Goal: Communication & Community: Answer question/provide support

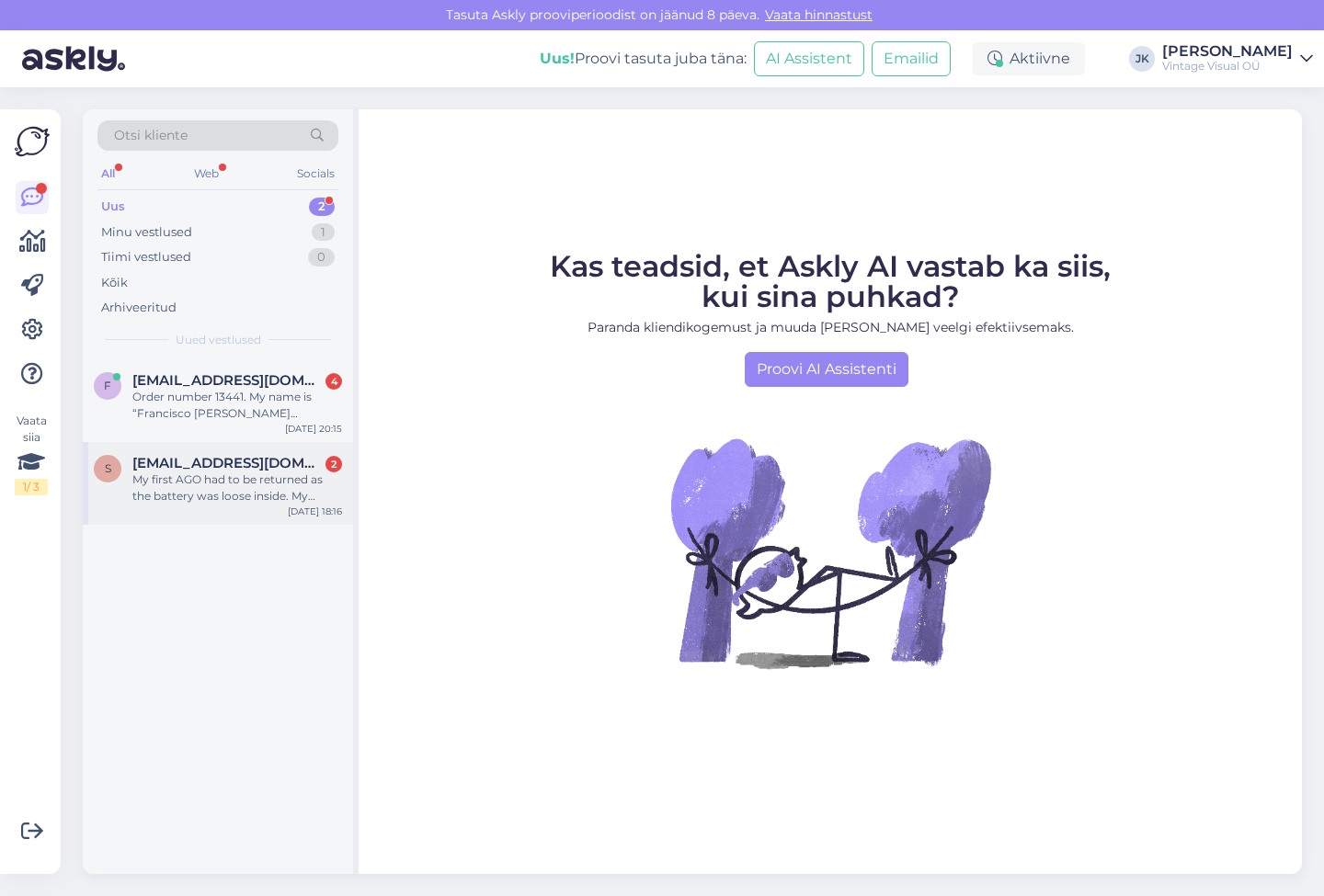
click at [170, 463] on span "[EMAIL_ADDRESS][DOMAIN_NAME]" at bounding box center [227, 462] width 191 height 16
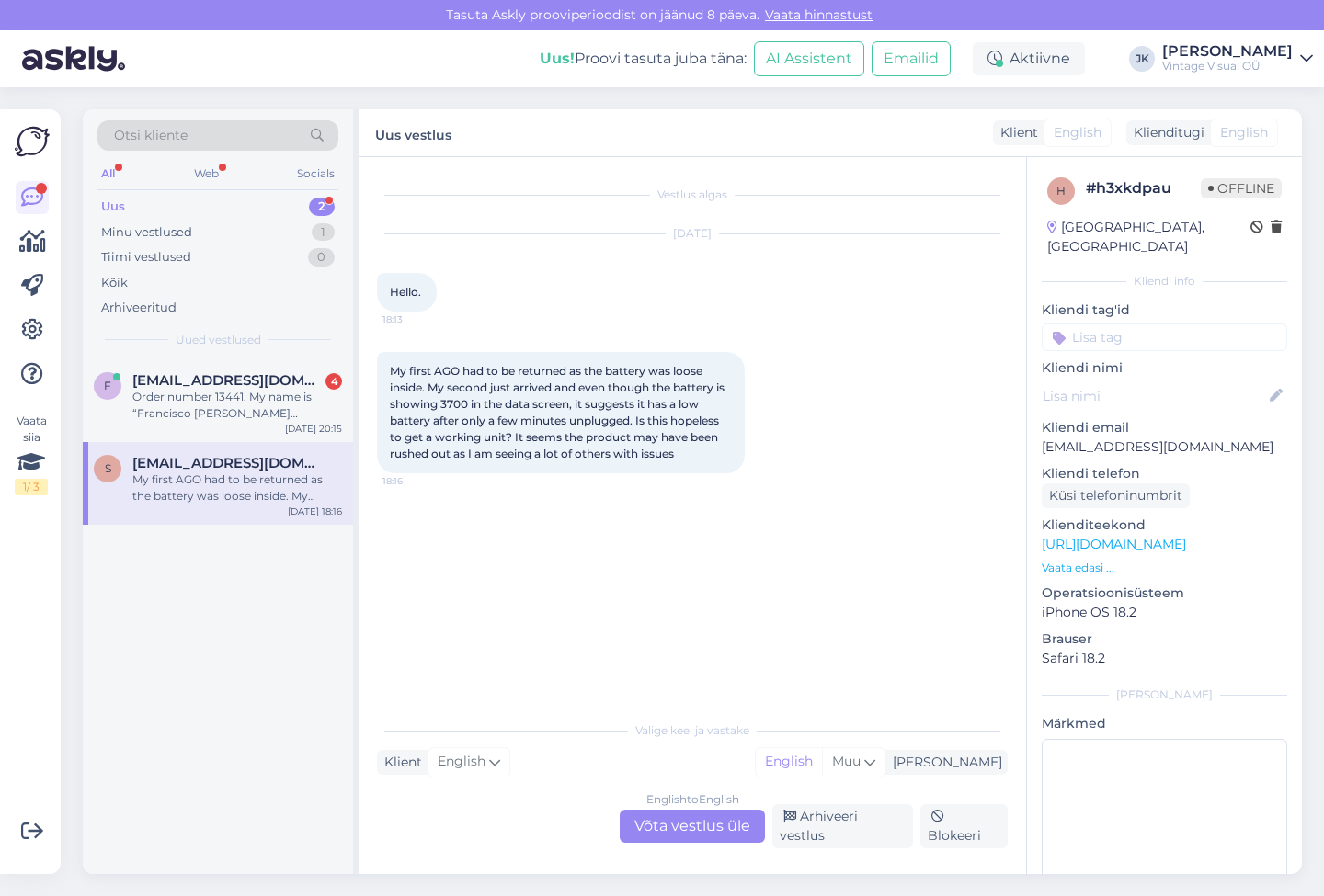
click at [628, 451] on span "My first AGO had to be returned as the battery was loose inside. My second just…" at bounding box center [558, 412] width 338 height 96
click at [259, 398] on div "Order number 13441. My name is “Francisco [PERSON_NAME] [PERSON_NAME]", not "[P…" at bounding box center [237, 405] width 209 height 33
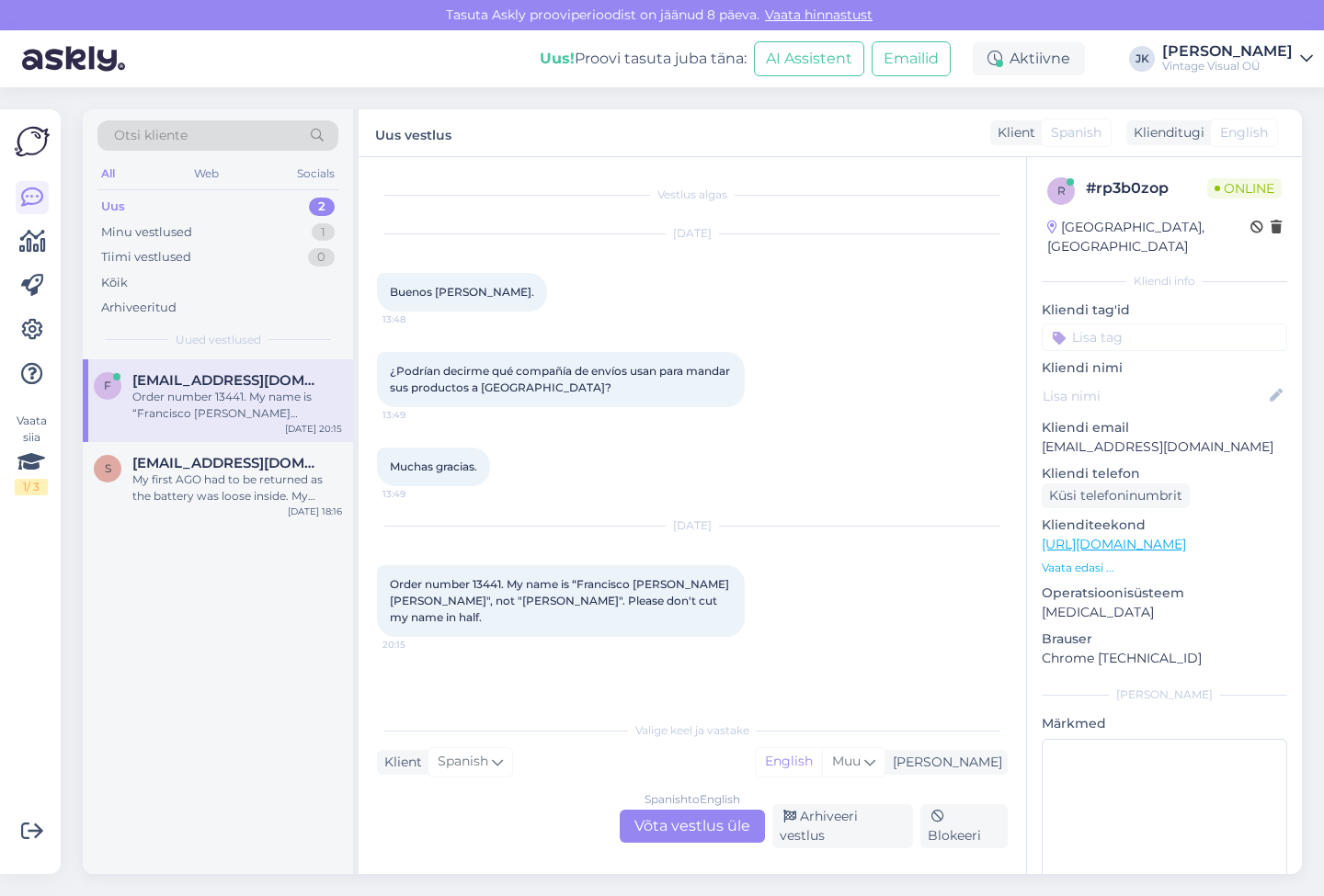
drag, startPoint x: 394, startPoint y: 289, endPoint x: 748, endPoint y: 665, distance: 516.4
click at [748, 665] on div "Vestlus algas [DATE] Buenos [PERSON_NAME]. 13:48 ¿Podrían decirme qué compañía …" at bounding box center [700, 436] width 647 height 519
copy div "Buenos [PERSON_NAME]. 13:48 ¿Podrían decirme qué compañía de envíos usan para m…"
click at [822, 674] on div "Vestlus algas [DATE] Buenos [PERSON_NAME]. 13:48 ¿Podrían decirme qué compañía …" at bounding box center [700, 436] width 647 height 519
drag, startPoint x: 1179, startPoint y: 437, endPoint x: 1039, endPoint y: 431, distance: 140.1
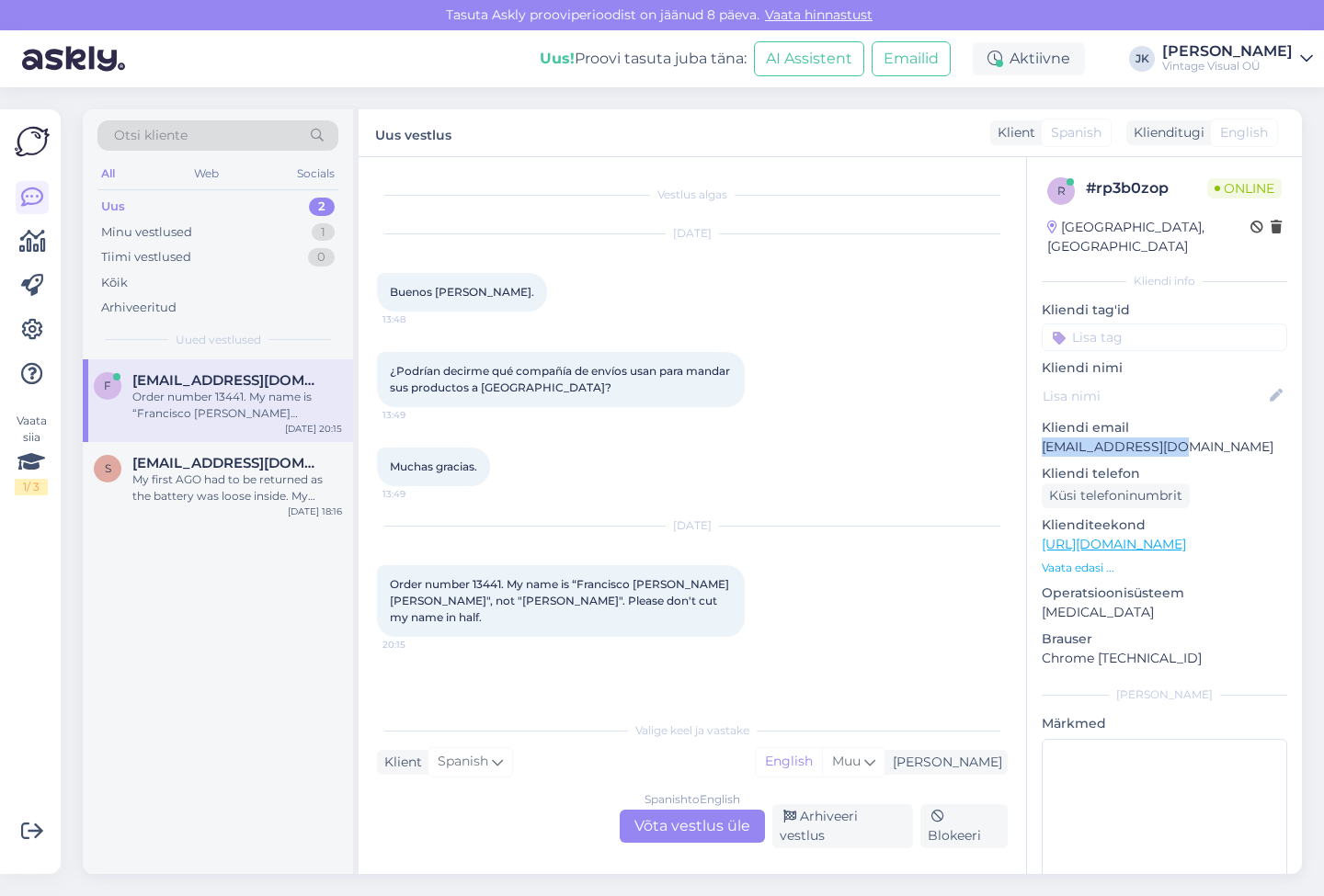
click at [1039, 431] on div "r # rp3b0zop Online [GEOGRAPHIC_DATA], Leganés Kliendi info Kliendi tag'id Klie…" at bounding box center [1164, 544] width 275 height 775
copy p "[EMAIL_ADDRESS][DOMAIN_NAME]"
click at [293, 490] on div "My first AGO had to be returned as the battery was loose inside. My second just…" at bounding box center [237, 488] width 209 height 33
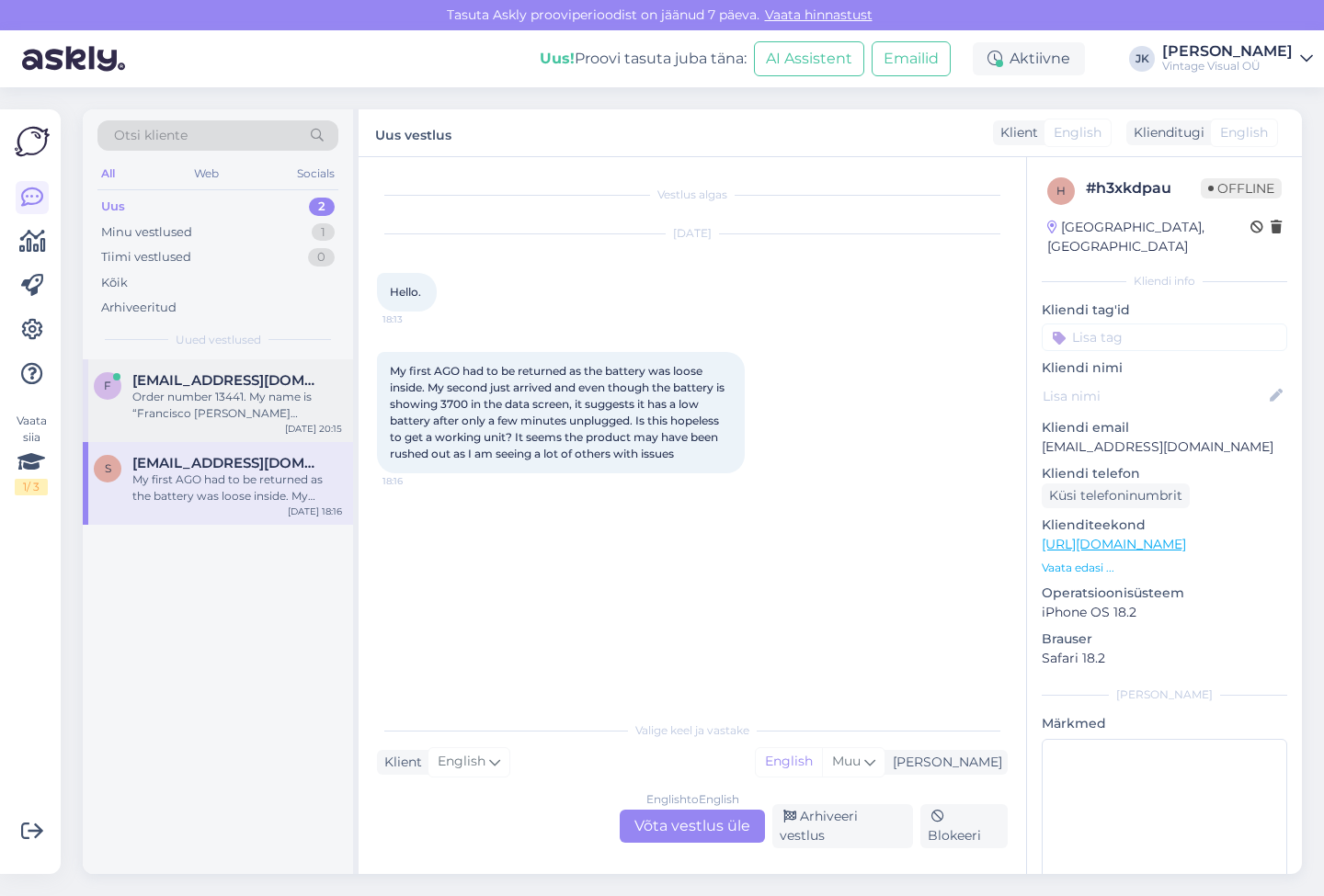
click at [267, 419] on div "Order number 13441. My name is “Francisco [PERSON_NAME] [PERSON_NAME]", not "[P…" at bounding box center [237, 405] width 209 height 33
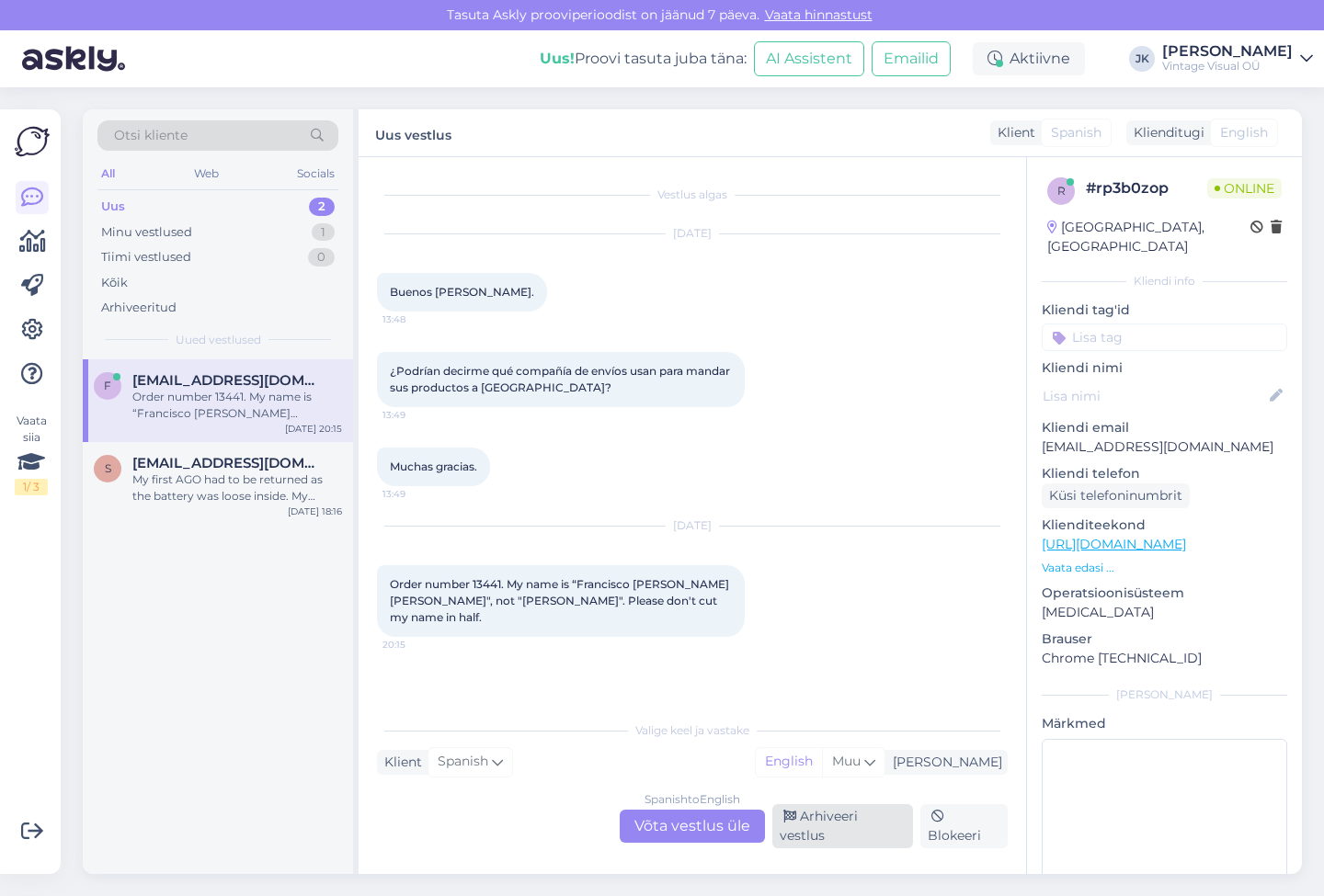
click at [812, 828] on div "Arhiveeri vestlus" at bounding box center [843, 827] width 141 height 44
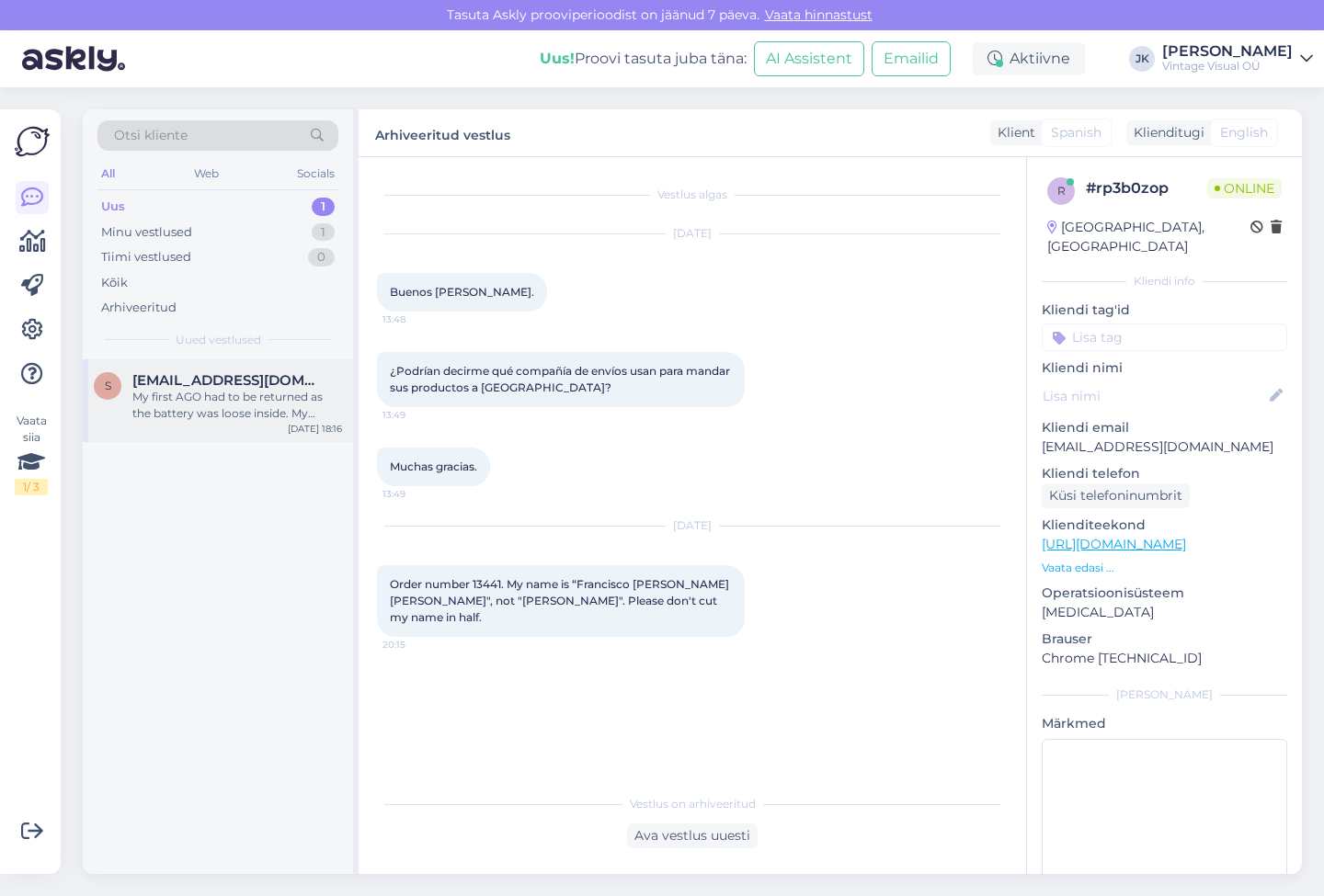
click at [210, 384] on span "[EMAIL_ADDRESS][DOMAIN_NAME]" at bounding box center [227, 380] width 191 height 16
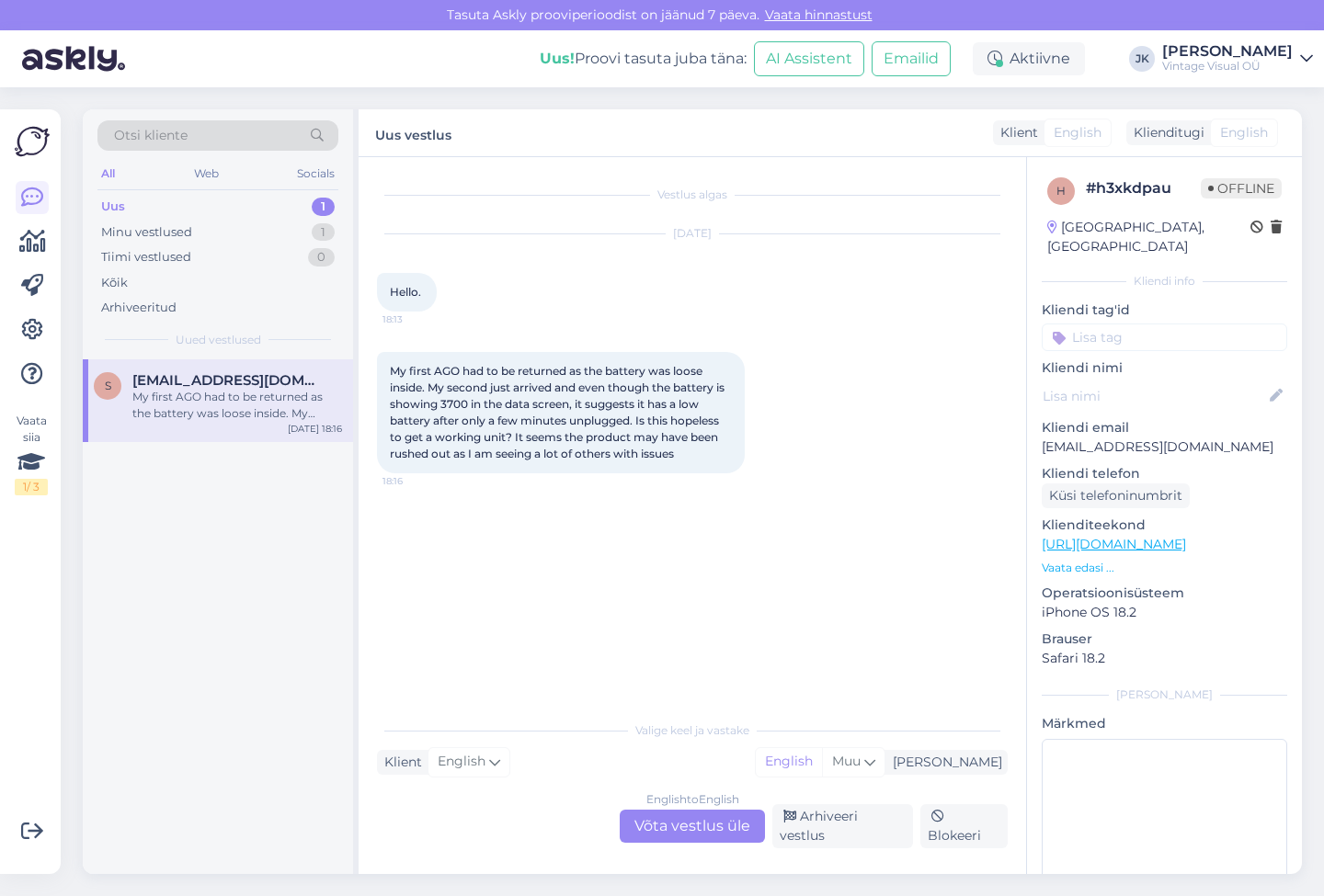
click at [808, 530] on div "Vestlus algas [DATE] Hello. 18:13 My first AGO had to be returned as the batter…" at bounding box center [700, 436] width 647 height 519
click at [477, 453] on span "My first AGO had to be returned as the battery was loose inside. My second just…" at bounding box center [558, 412] width 338 height 96
drag, startPoint x: 390, startPoint y: 372, endPoint x: 703, endPoint y: 473, distance: 328.9
click at [703, 473] on div "My first AGO had to be returned as the battery was loose inside. My second just…" at bounding box center [560, 413] width 368 height 122
click at [837, 536] on div "Vestlus algas [DATE] Hello. 18:13 My first AGO had to be returned as the batter…" at bounding box center [700, 436] width 647 height 519
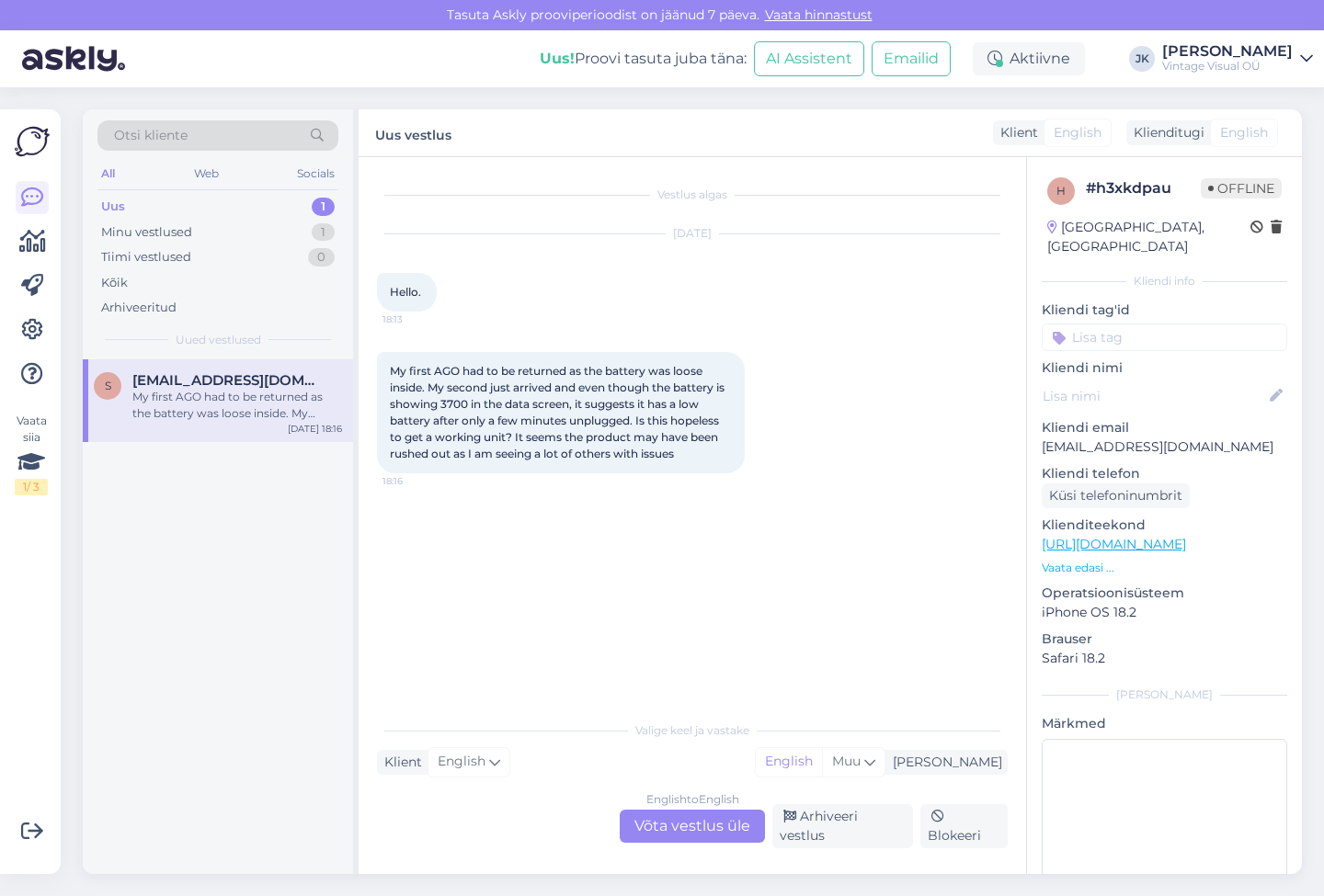
click at [638, 376] on span "My first AGO had to be returned as the battery was loose inside. My second just…" at bounding box center [558, 412] width 338 height 96
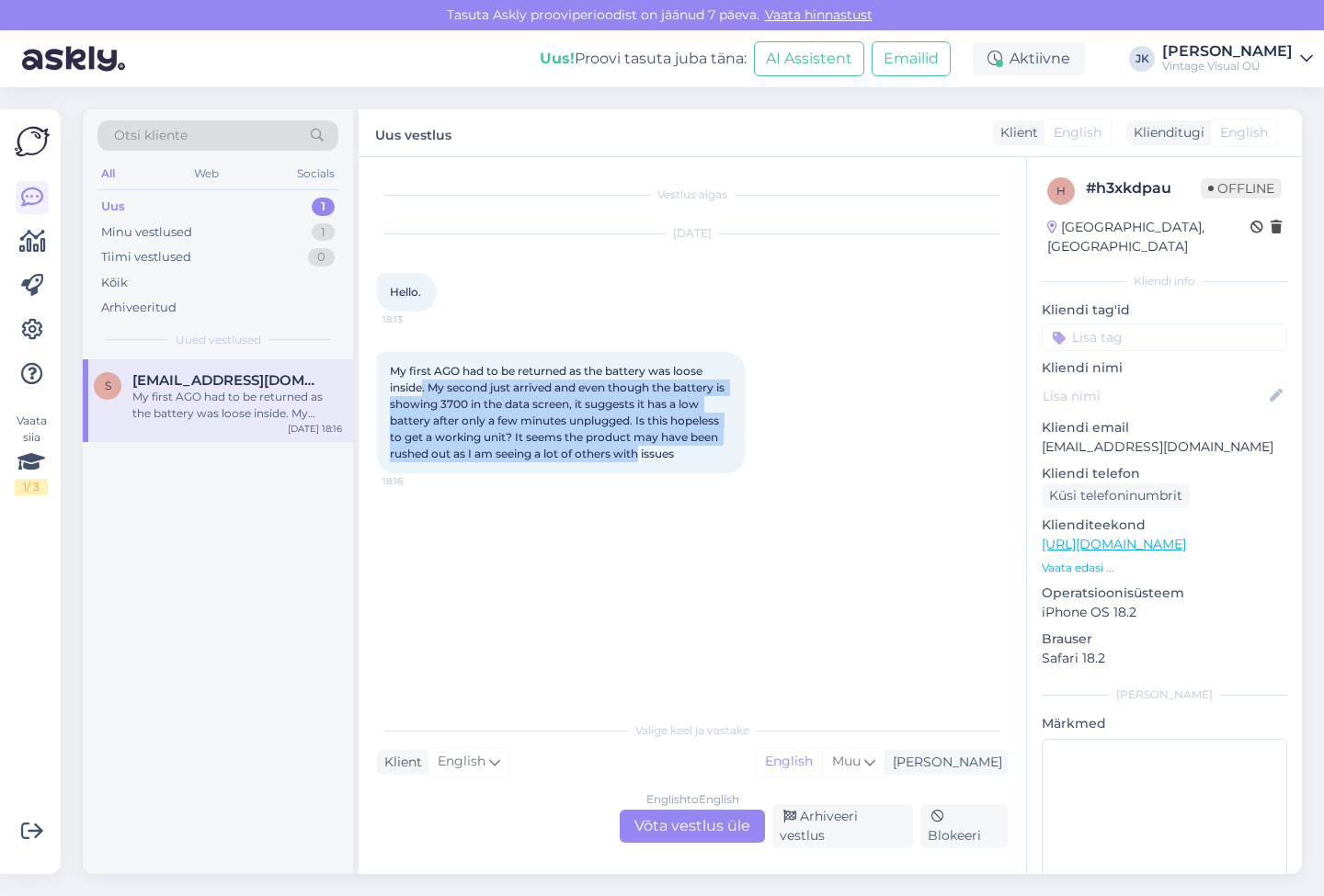
drag, startPoint x: 424, startPoint y: 380, endPoint x: 638, endPoint y: 455, distance: 226.8
click at [639, 456] on span "My first AGO had to be returned as the battery was loose inside. My second just…" at bounding box center [558, 412] width 338 height 96
click at [638, 455] on span "My first AGO had to be returned as the battery was loose inside. My second just…" at bounding box center [558, 412] width 338 height 96
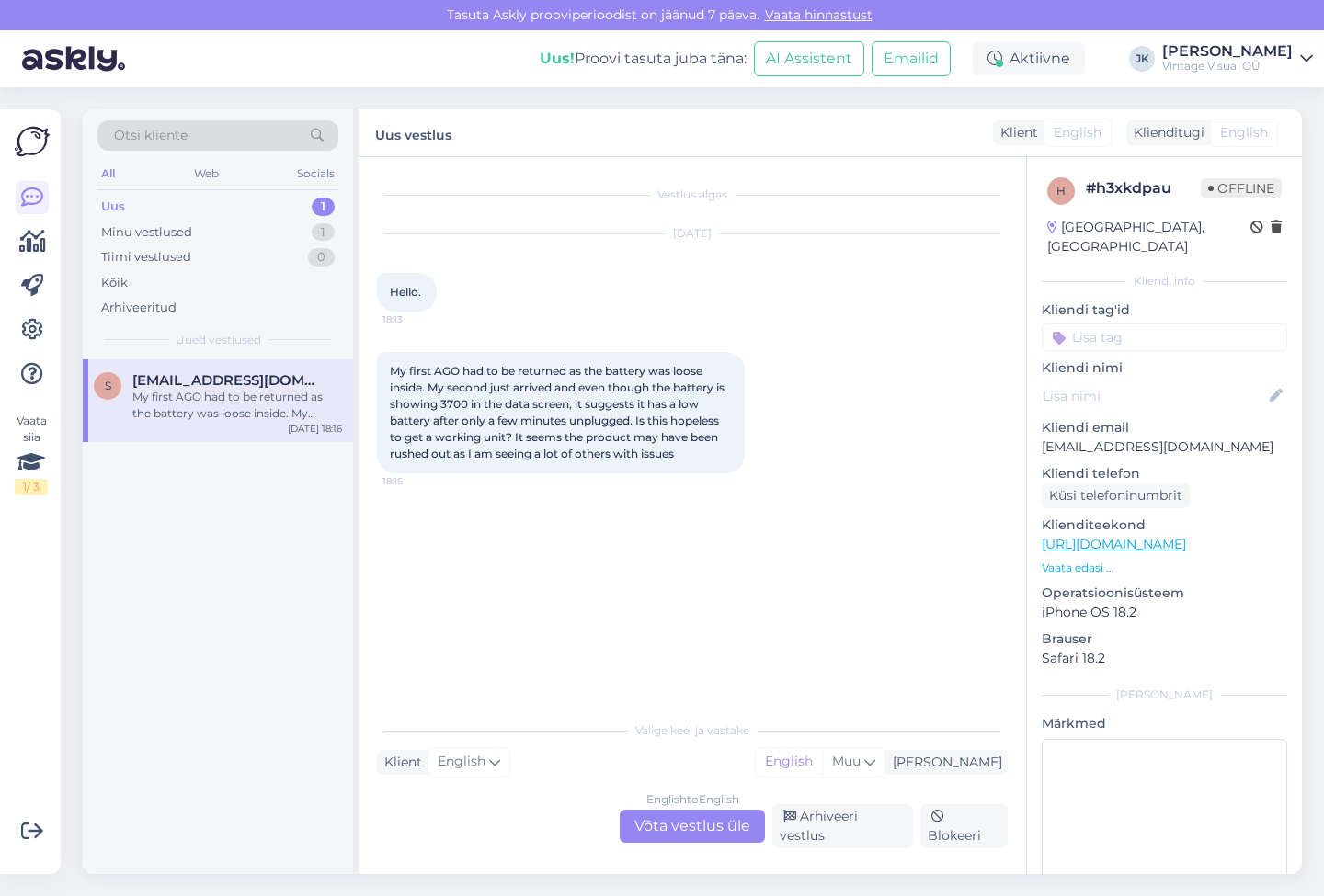
drag, startPoint x: 701, startPoint y: 455, endPoint x: 409, endPoint y: 357, distance: 308.0
click at [408, 357] on div "My first AGO had to be returned as the battery was loose inside. My second just…" at bounding box center [560, 413] width 368 height 122
click at [497, 503] on div "Vestlus algas [DATE] Hello. 18:13 My first AGO had to be returned as the batter…" at bounding box center [700, 436] width 647 height 519
drag, startPoint x: 1163, startPoint y: 430, endPoint x: 1039, endPoint y: 433, distance: 124.0
click at [1039, 433] on div "h # h3xkdpau Offline [GEOGRAPHIC_DATA], [GEOGRAPHIC_DATA] Kliendi info Kliendi …" at bounding box center [1164, 544] width 275 height 775
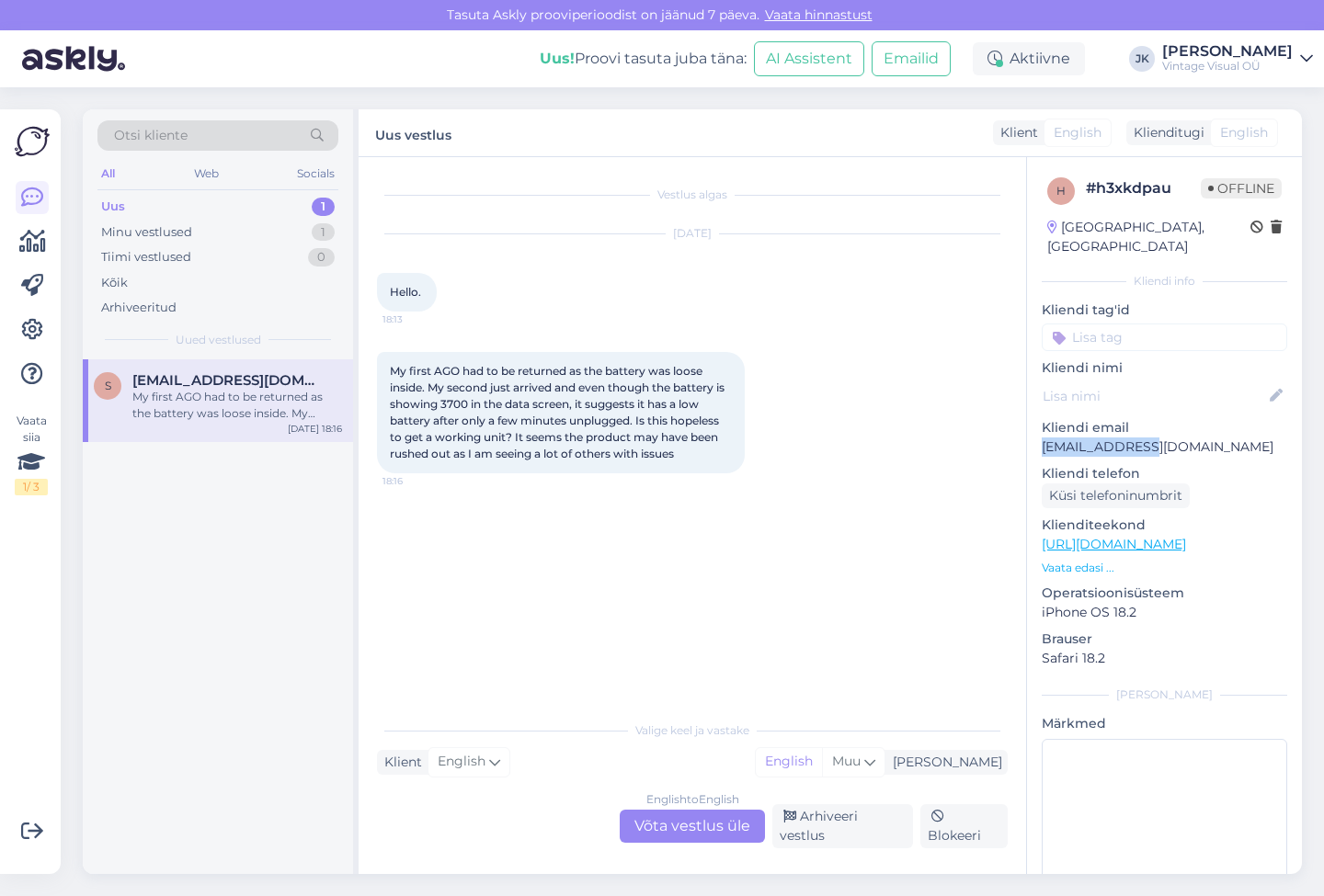
copy p "[EMAIL_ADDRESS][DOMAIN_NAME]"
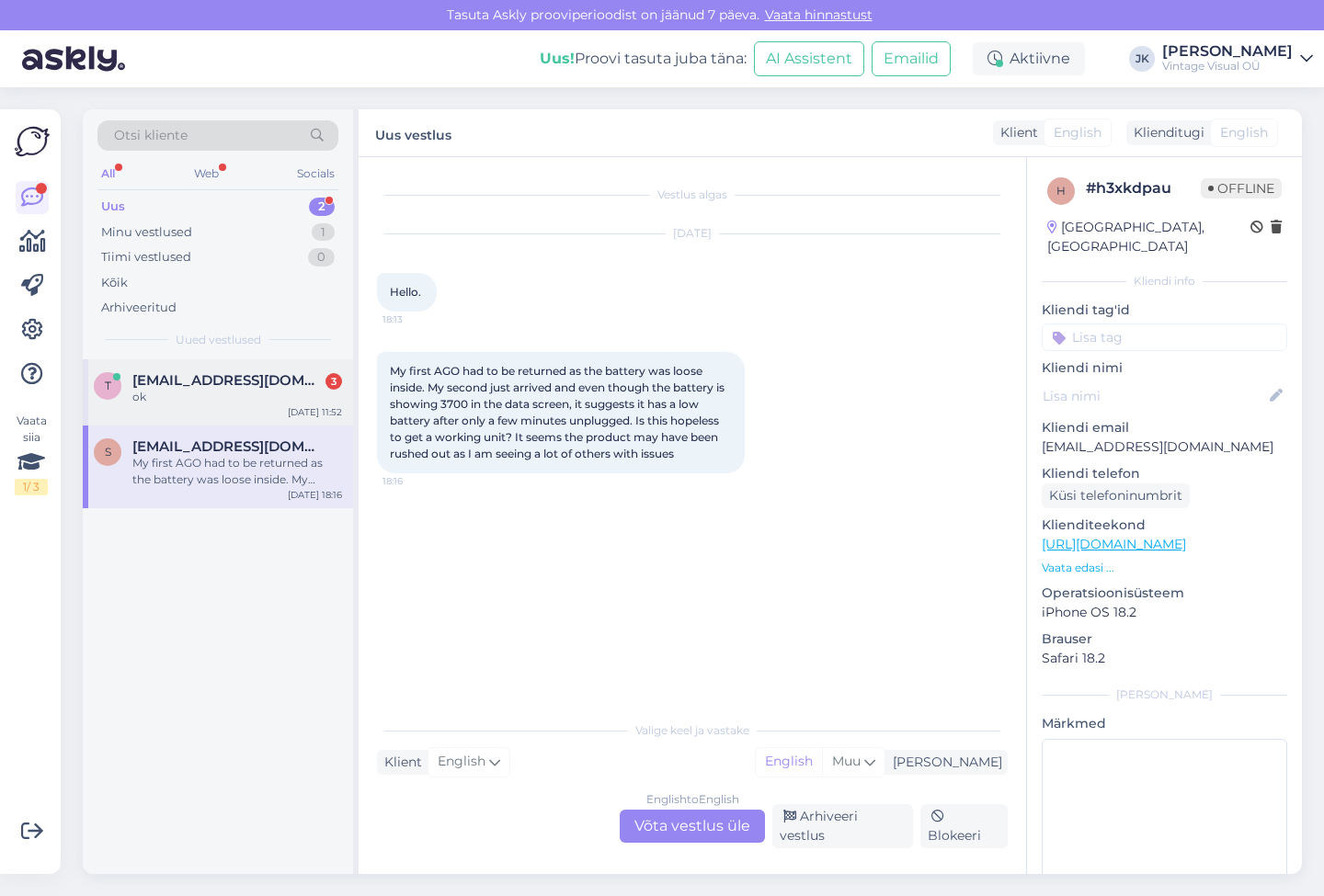
click at [174, 382] on span "[EMAIL_ADDRESS][DOMAIN_NAME]" at bounding box center [227, 380] width 191 height 16
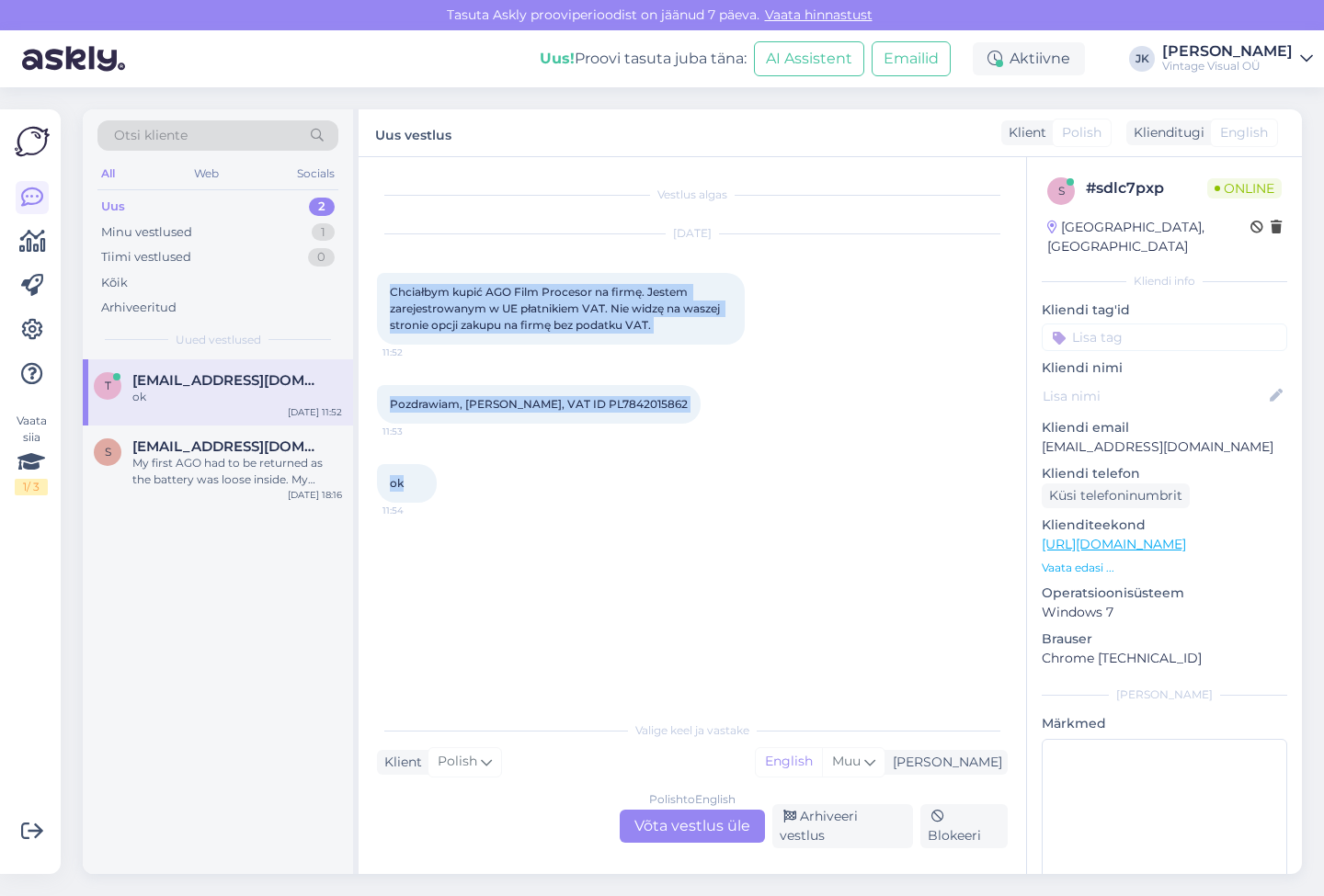
drag, startPoint x: 388, startPoint y: 291, endPoint x: 737, endPoint y: 475, distance: 394.5
click at [737, 475] on div "Vestlus algas [DATE] Chciałbym kupić AGO Film Procesor na firmę. Jestem zarejes…" at bounding box center [700, 436] width 647 height 519
copy div "Chciałbym kupić AGO Film Procesor na firmę. Jestem zarejestrowanym w UE płatnik…"
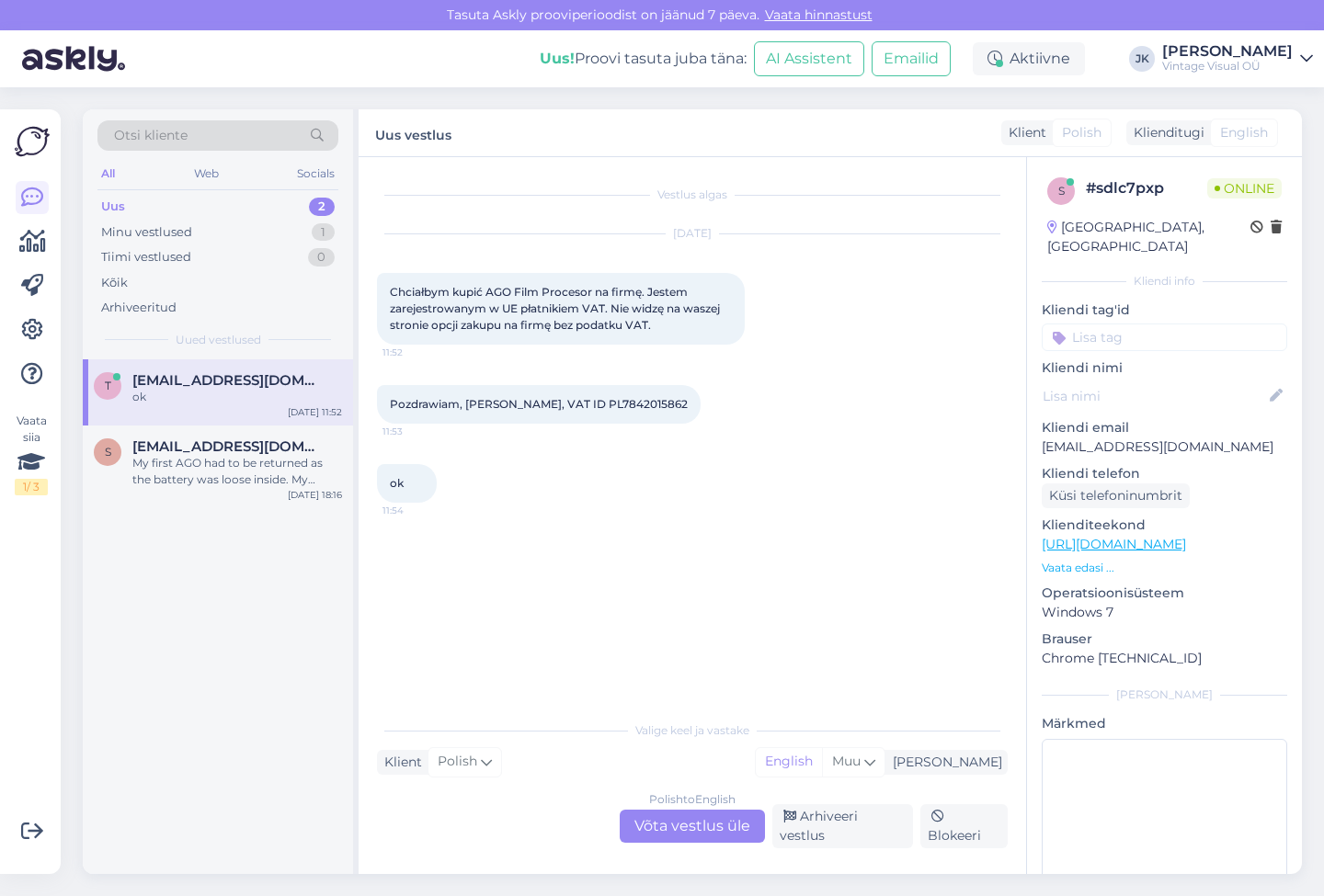
click at [637, 713] on div "Vestlus algas [DATE] Chciałbym kupić AGO Film Procesor na firmę. Jestem zarejes…" at bounding box center [692, 516] width 668 height 717
click at [674, 836] on div "Polish to English Võta vestlus üle" at bounding box center [691, 826] width 146 height 33
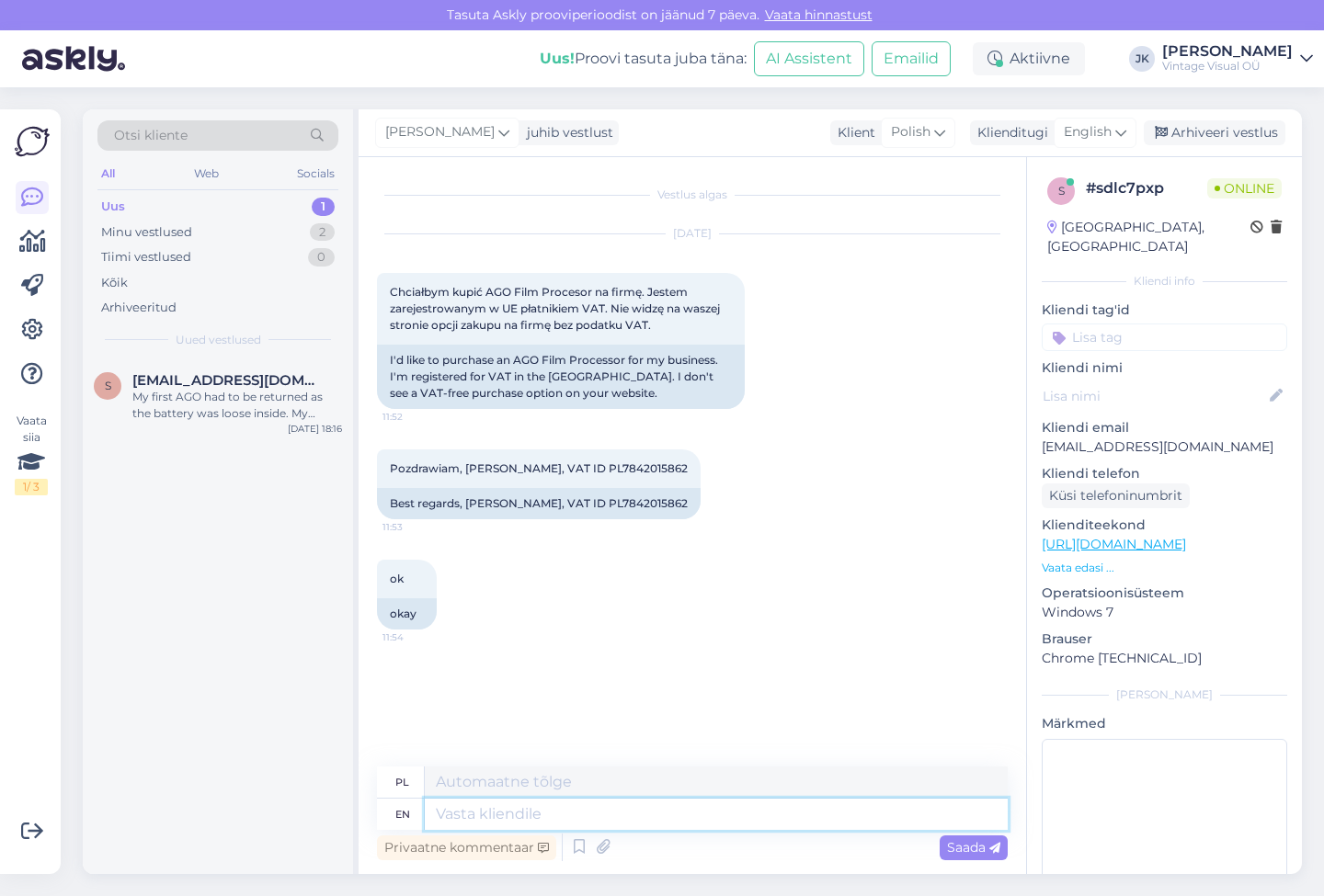
click at [577, 813] on textarea at bounding box center [716, 814] width 583 height 31
type textarea "Hello"
type textarea "[PERSON_NAME]"
type textarea "Hello,"
type textarea "Cześć,"
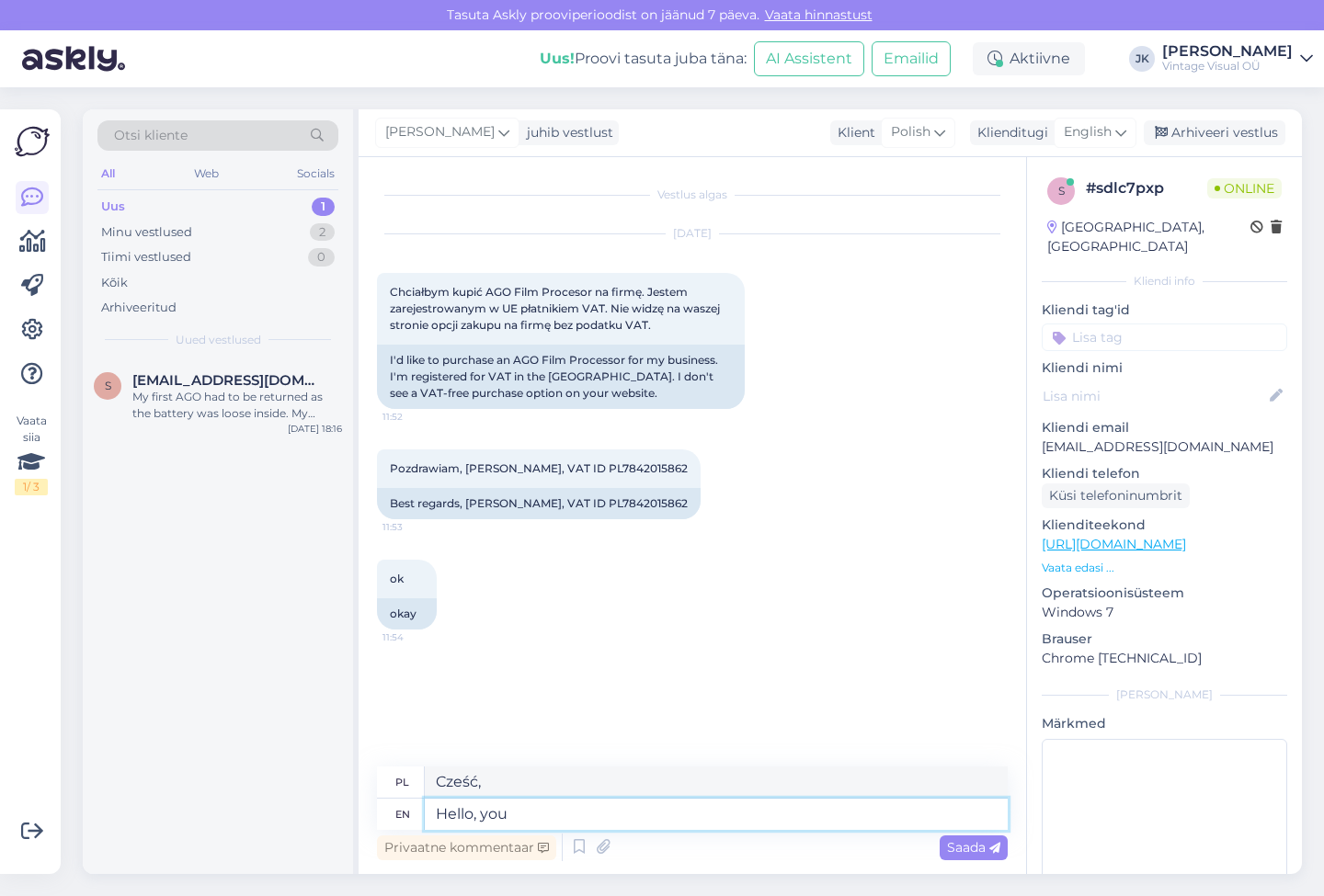
type textarea "Hello, you c"
type textarea "Cześć, ty"
type textarea "Hello, you can"
type textarea "Cześć, możesz"
type textarea "Hello, you can enter"
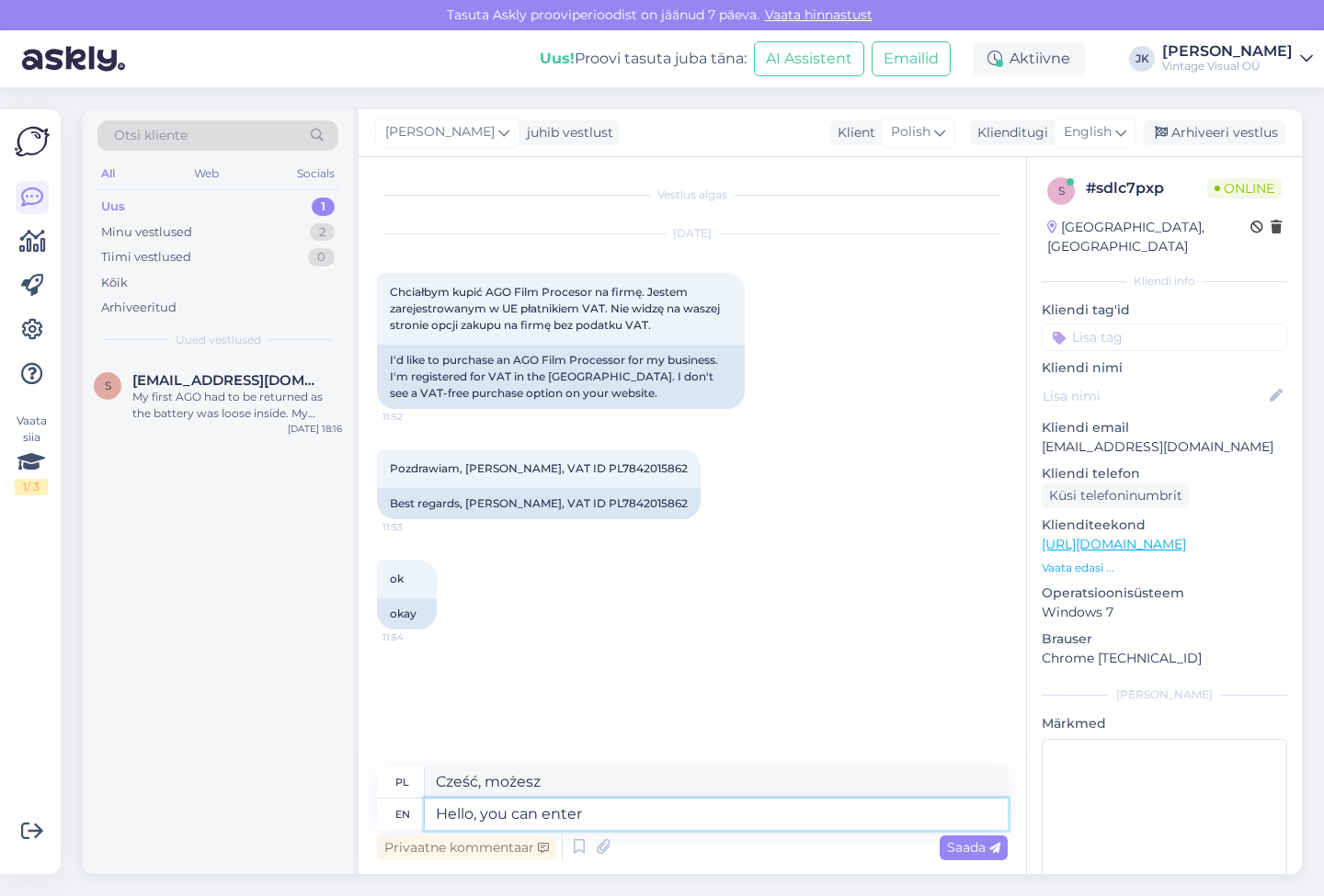
type textarea "Cześć, możesz wejść"
type textarea "Hello, you can enter your c"
type textarea "Witaj, możesz wpisać swoje"
type textarea "Hello, you can enter your company na"
type textarea "Witaj, możesz wpisać swoją firmę"
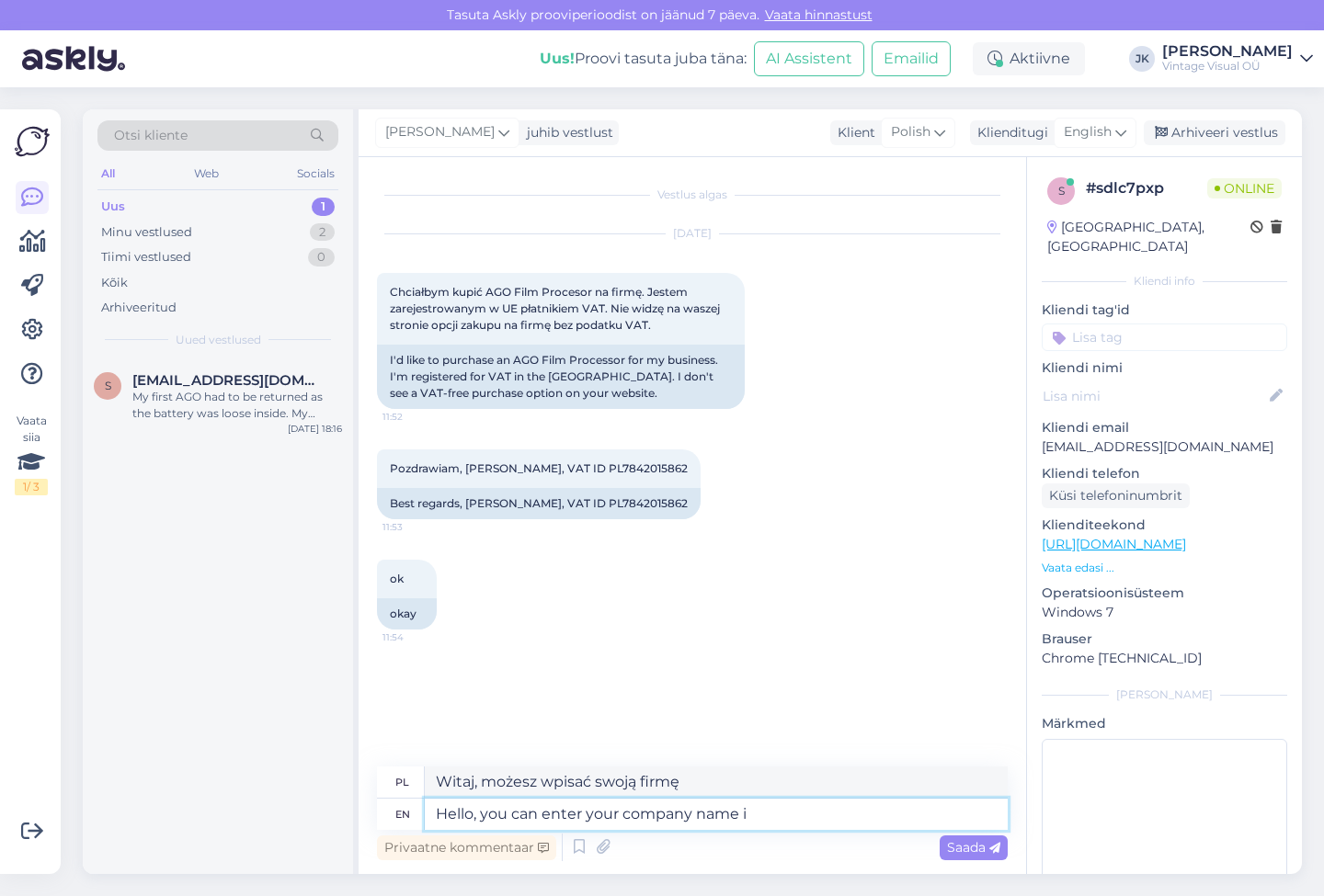
type textarea "Hello, you can enter your company name in"
type textarea "Witaj, możesz wpisać nazwę swojej firmy"
type textarea "Hello, you can enter your company name in checkout"
type textarea "Witaj, możesz wpisać nazwę swojej firmy w kasie"
type textarea "Hello, you can enter your company name in checkout just under"
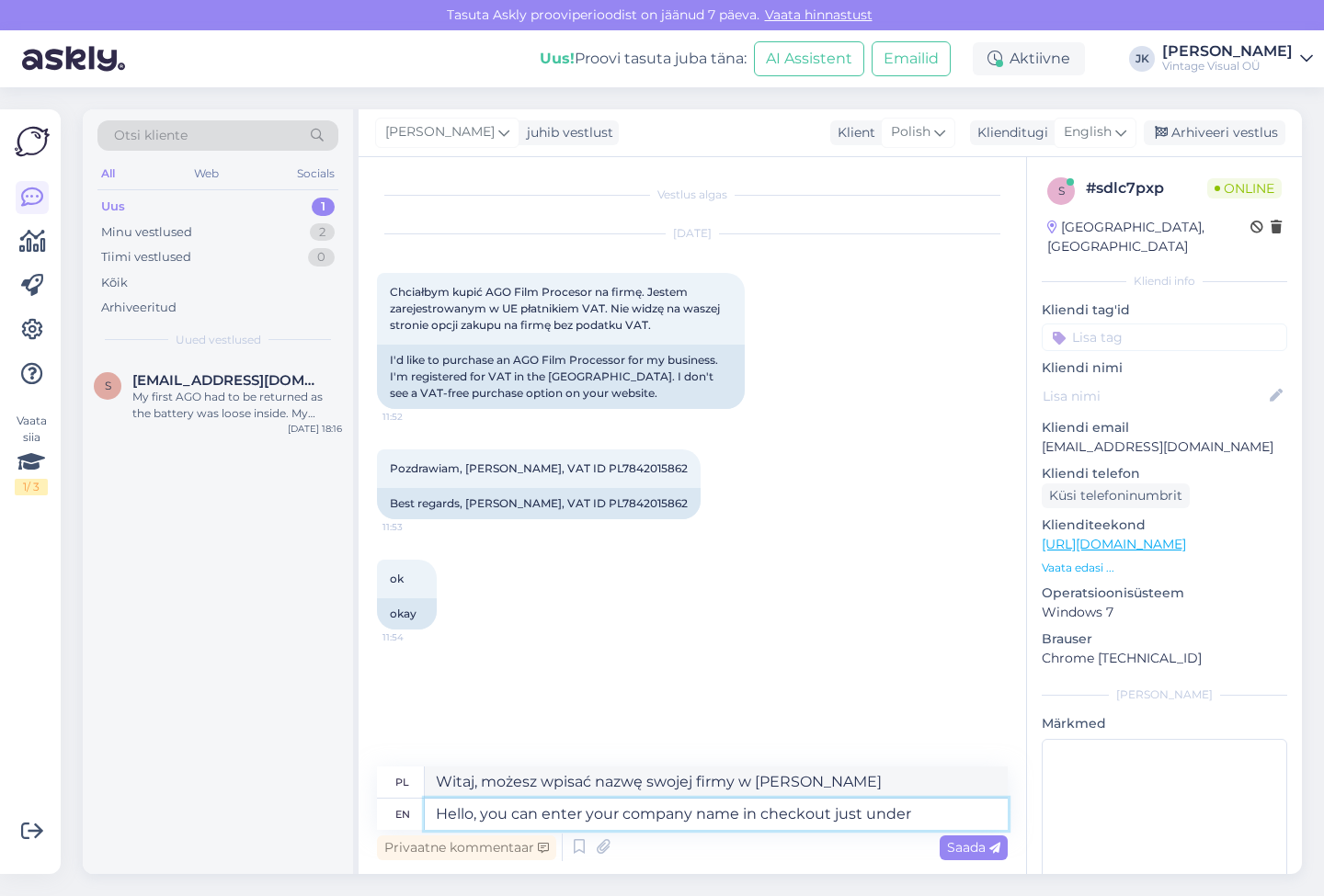
type textarea "Witaj, możesz wpisać nazwę swojej firmy w kasie tuż pod"
type textarea "Hello, you can enter your company name in checkout just under your"
type textarea "Witaj, możesz wpisać nazwę swojej firmy w kasie tuż pod swoim"
type textarea "Hello, you can enter your company name in checkout just under your first na"
type textarea "Witaj, możesz wpisać nazwę swojej firmy w kasie tuż pod imieniem"
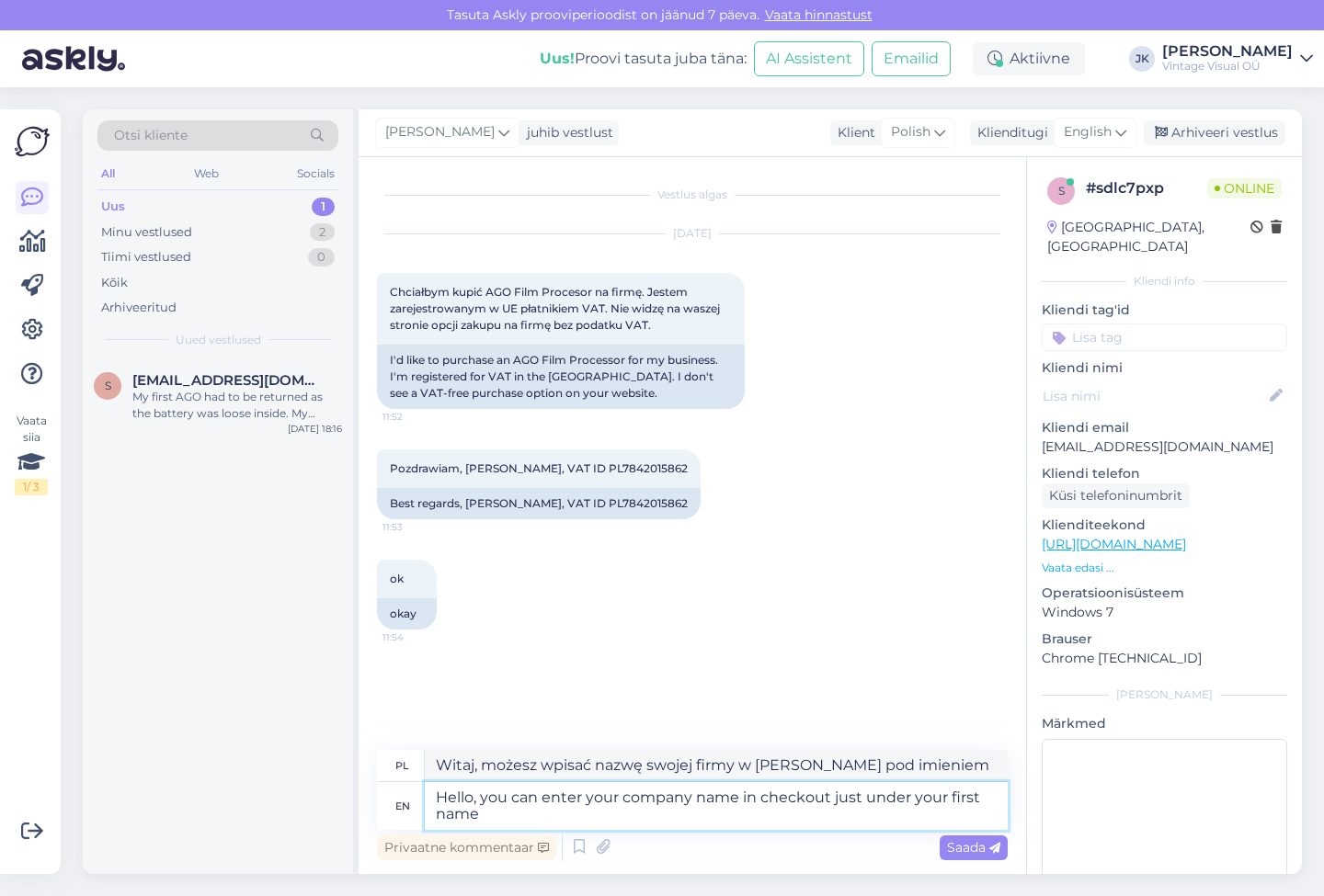
type textarea "Hello, you can enter your company name in checkout just under your first nam"
type textarea "Witaj, możesz wpisać nazwę swojej firmy w kasie, tuż pod swoim imieniem"
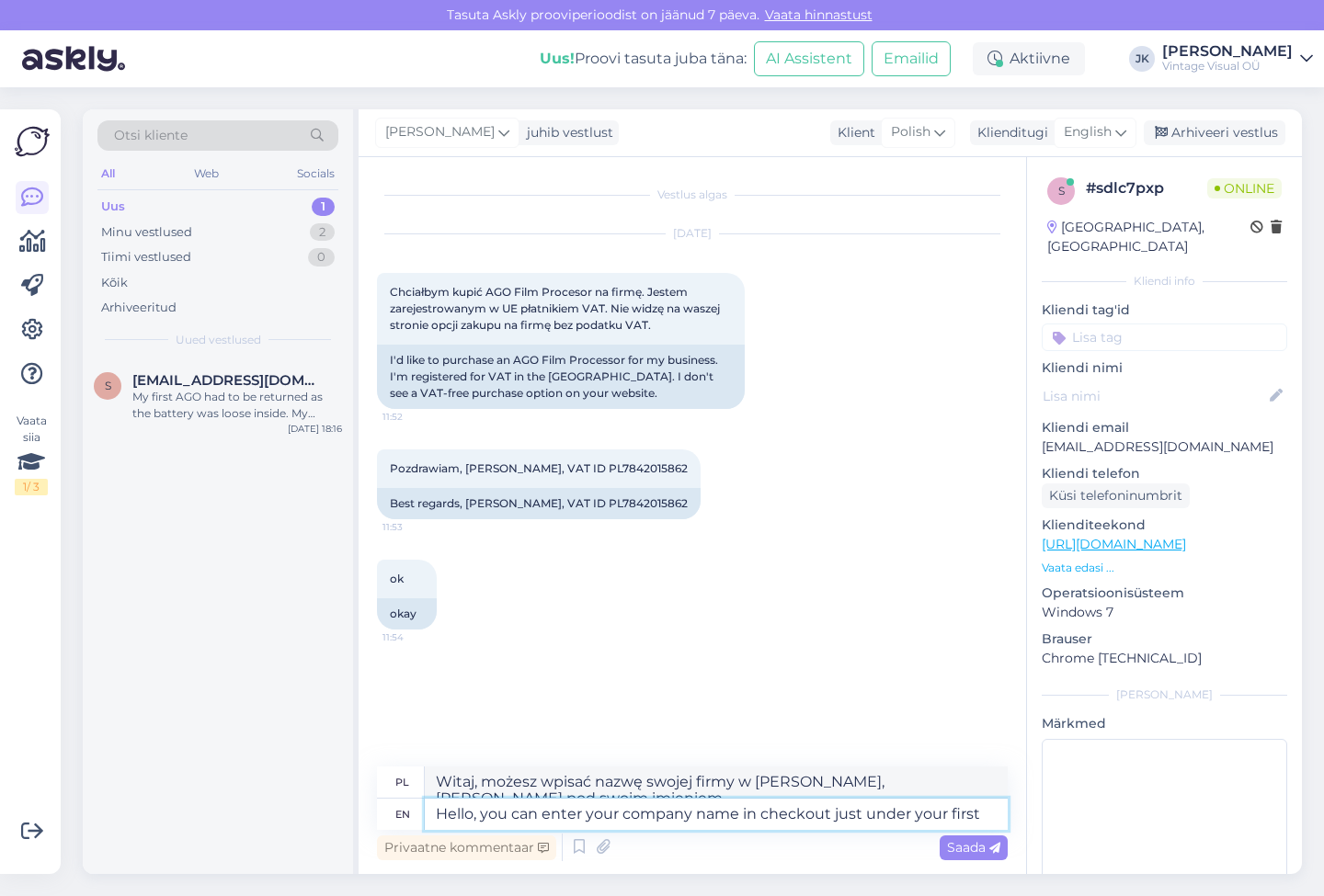
type textarea "Hello, you can enter your company name in checkout just under your firs"
type textarea "Witaj, możesz wpisać nazwę swojej firmy w kasie tuż pod imieniem"
type textarea "Hello, you can enter your company name in checkout just under your"
type textarea "Witaj, możesz wpisać nazwę swojej firmy w kasie tuż pod swoim"
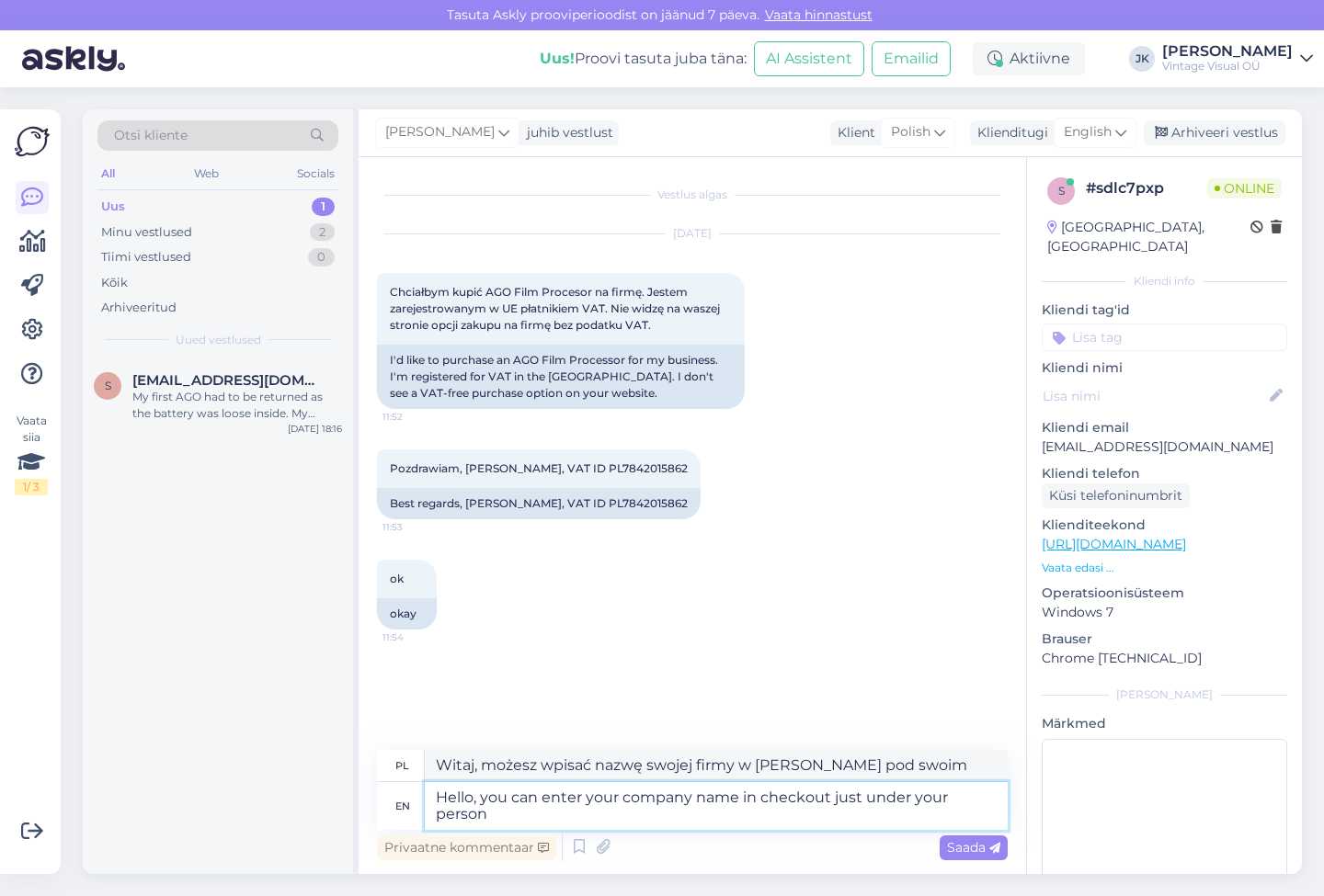
type textarea "Hello, you can enter your company name in checkout just under your person"
type textarea "Witaj, możesz wpisać nazwę swojej firmy w kasie tuż pod swoją osobą"
type textarea "Hello, you can enter your company name in checkout just under your person name."
type textarea "Witaj, możesz wpisać nazwę swojej firmy w kasie, tuż pod swoim imieniem i nazwi…"
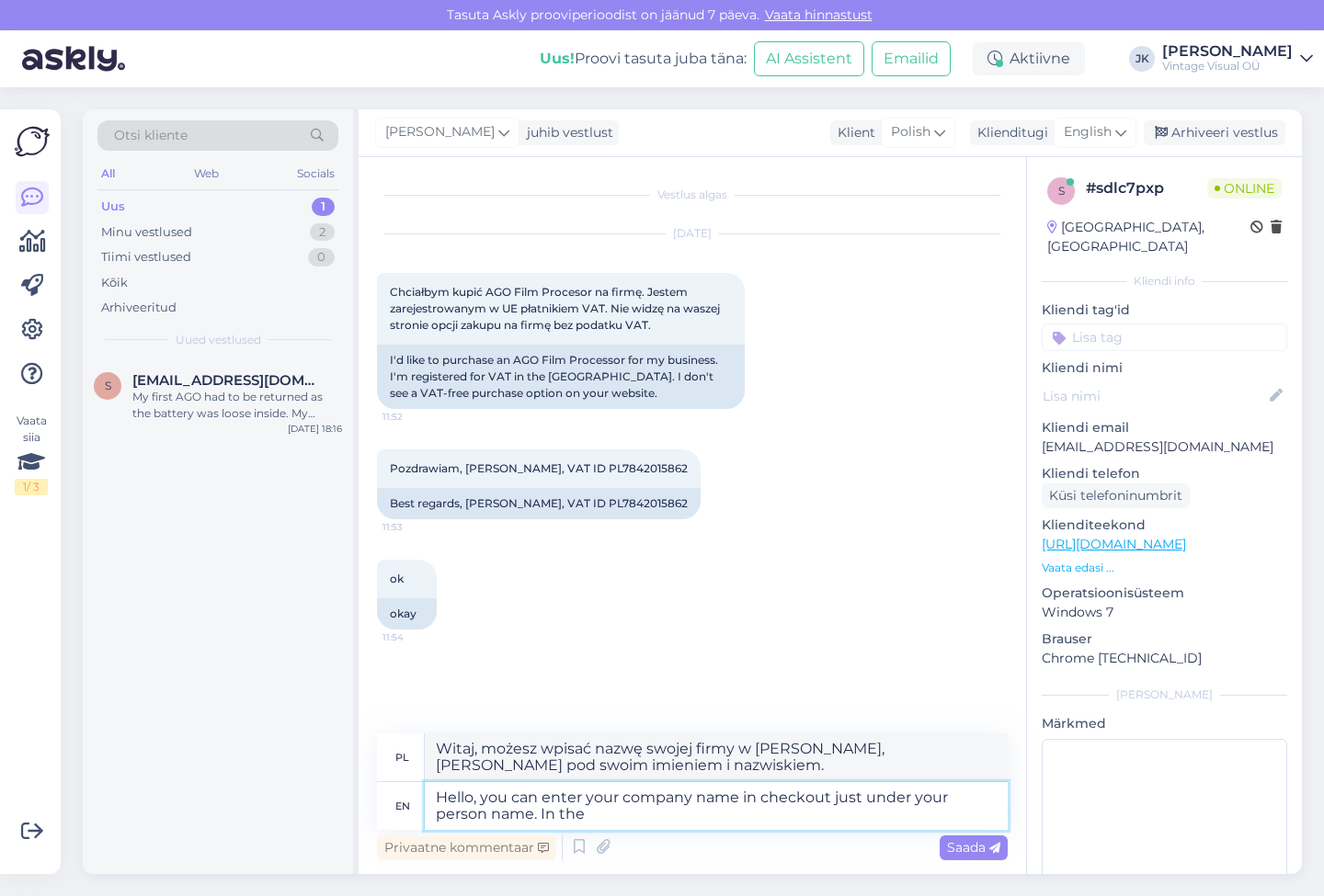
type textarea "Hello, you can enter your company name in checkout just under your person name.…"
type textarea "Witaj, możesz wpisać nazwę swojej firmy w kasie, tuż pod imieniem i nazwiskiem."
type textarea "Hello, you can enter your company name in checkout just under your person name.…"
type textarea "Witaj, możesz wpisać nazwę swojej firmy w kasie, tuż pod imieniem i nazwiskiem.…"
type textarea "Hello, you can enter your company name in checkout just under your person name.…"
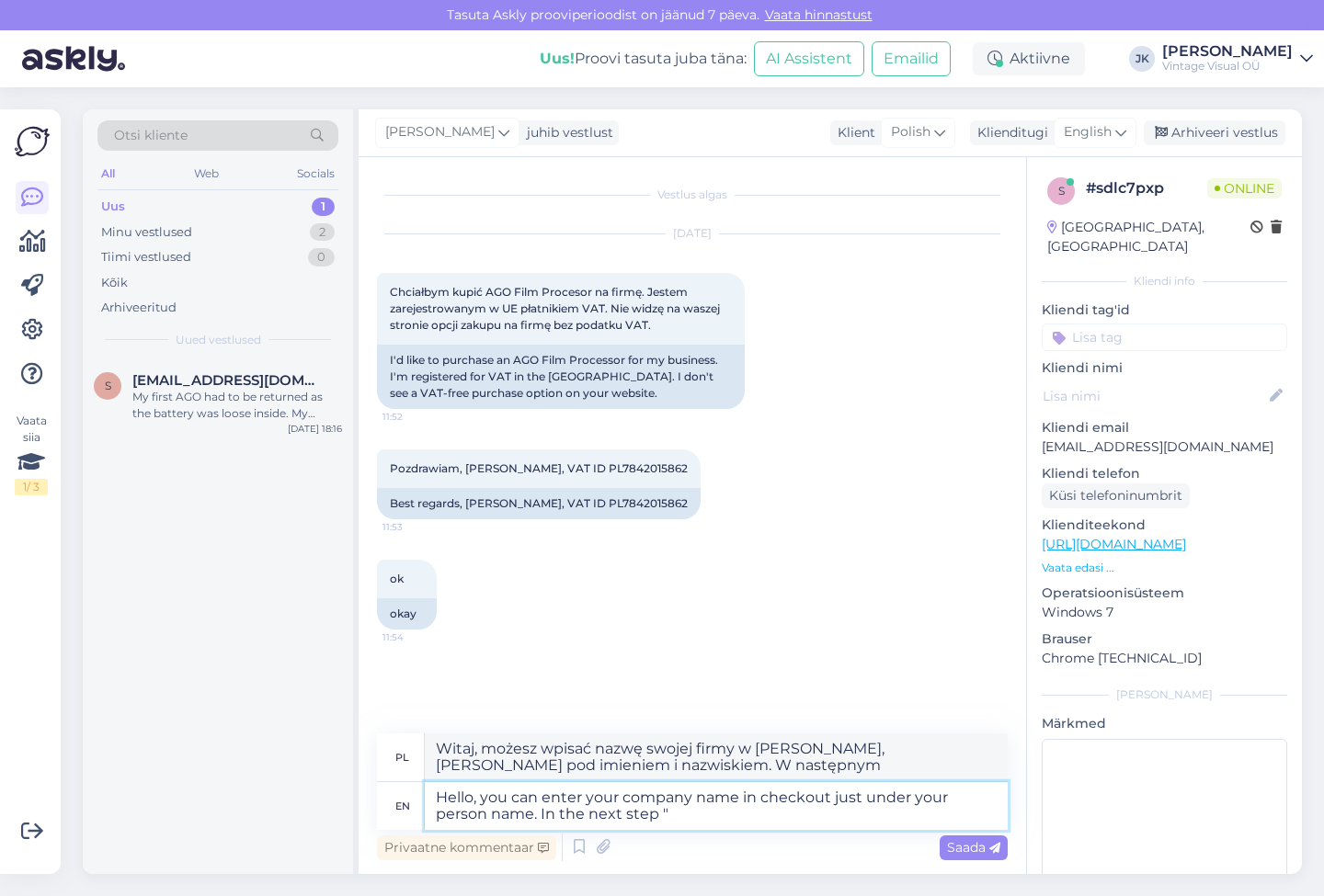
type textarea "Witaj, możesz wpisać nazwę swojej firmy w koszyku, tuż pod imieniem i nazwiskie…"
type textarea "Hello, you can enter your company name in checkout just under your person name.…"
type textarea "Witaj, możesz wpisać nazwę swojej firmy w koszyku, tuż pod imieniem i nazwiskie…"
type textarea "Hello, you can enter your company name in checkout just under your person name.…"
type textarea "Witaj, możesz wpisać nazwę swojej firmy w koszyku, tuż pod imieniem i nazwiskie…"
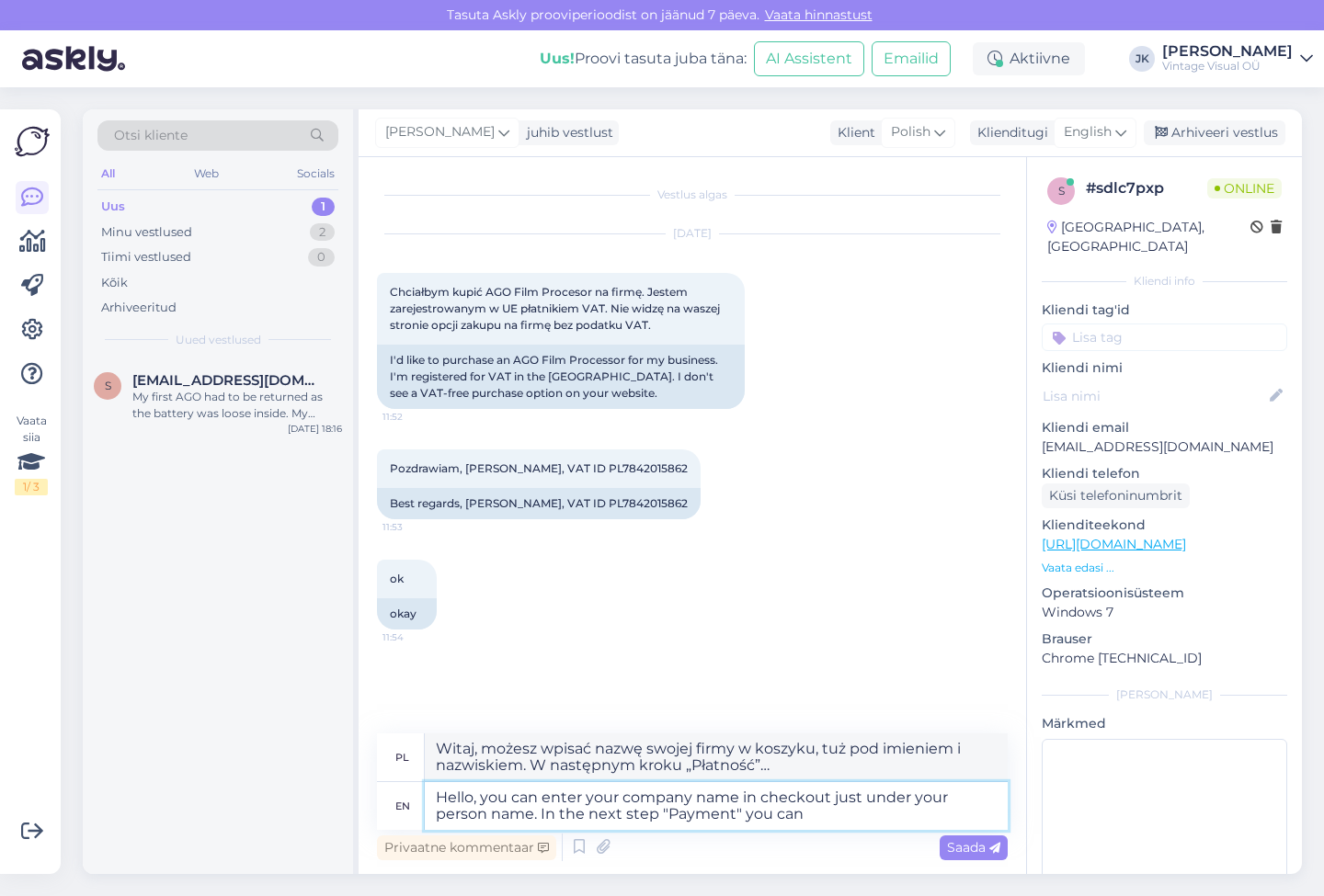
type textarea "Hello, you can enter your company name in checkout just under your person name.…"
type textarea "Witaj, możesz wpisać nazwę swojej firmy w koszyku, tuż pod imieniem i nazwiskie…"
type textarea "Hello, you can enter your company name in checkout just under your person name.…"
type textarea "Witaj, możesz wpisać nazwę swojej firmy w koszyku, tuż pod imieniem i nazwiskie…"
type textarea "Hello, you can enter your company name in checkout just under your person name.…"
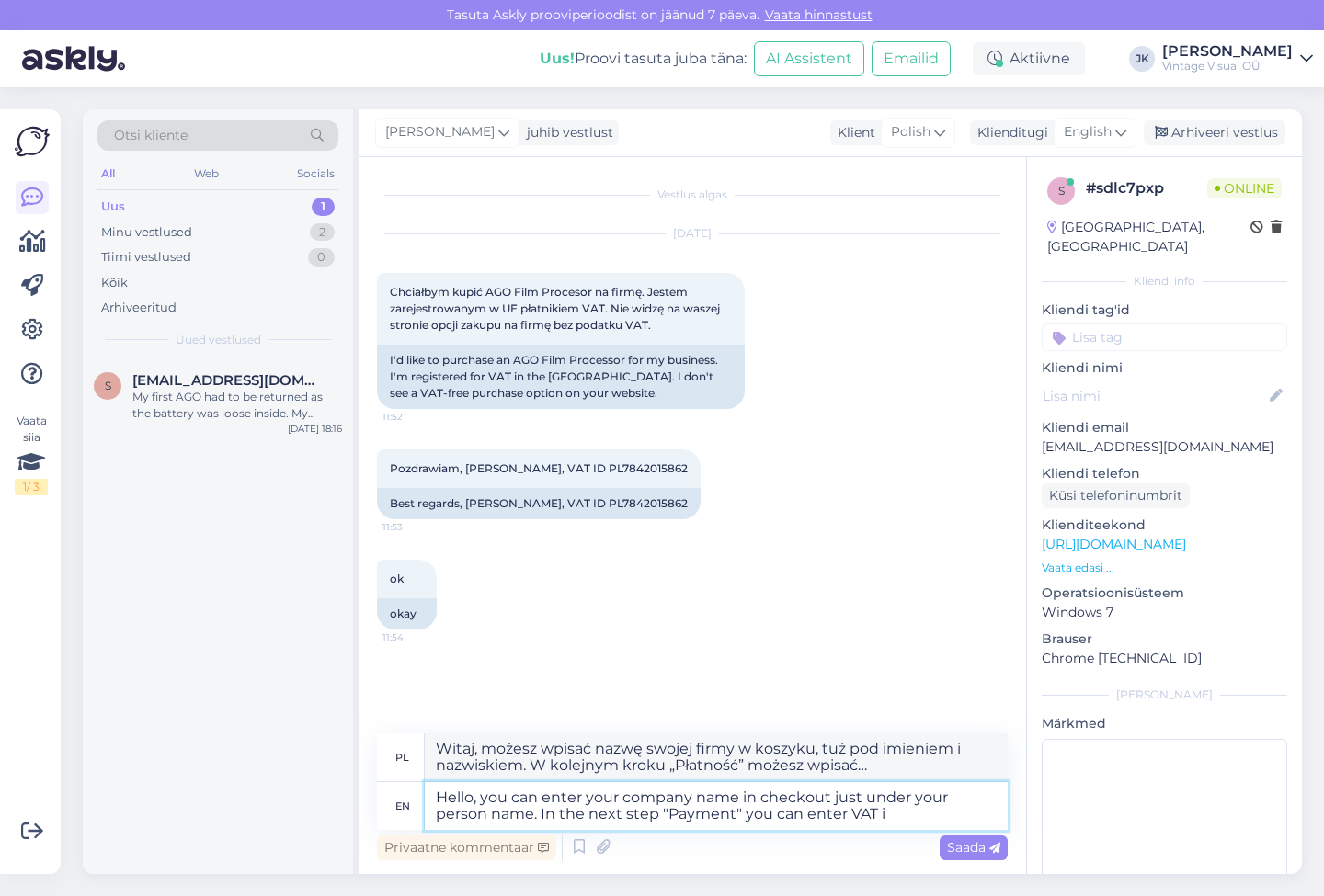
type textarea "Witaj, możesz wpisać nazwę swojej firmy w koszyku, tuż pod imieniem i nazwiskie…"
type textarea "Hello, you can enter your company name in checkout just under your person name.…"
type textarea "Witaj, możesz wpisać nazwę swojej firmy w koszyku, tuż pod imieniem i nazwiskie…"
type textarea "Hello, you can enter your company name in checkout just under your person name.…"
type textarea "Witaj, możesz wpisać nazwę swojej firmy w koszyku, tuż pod imieniem i nazwiskie…"
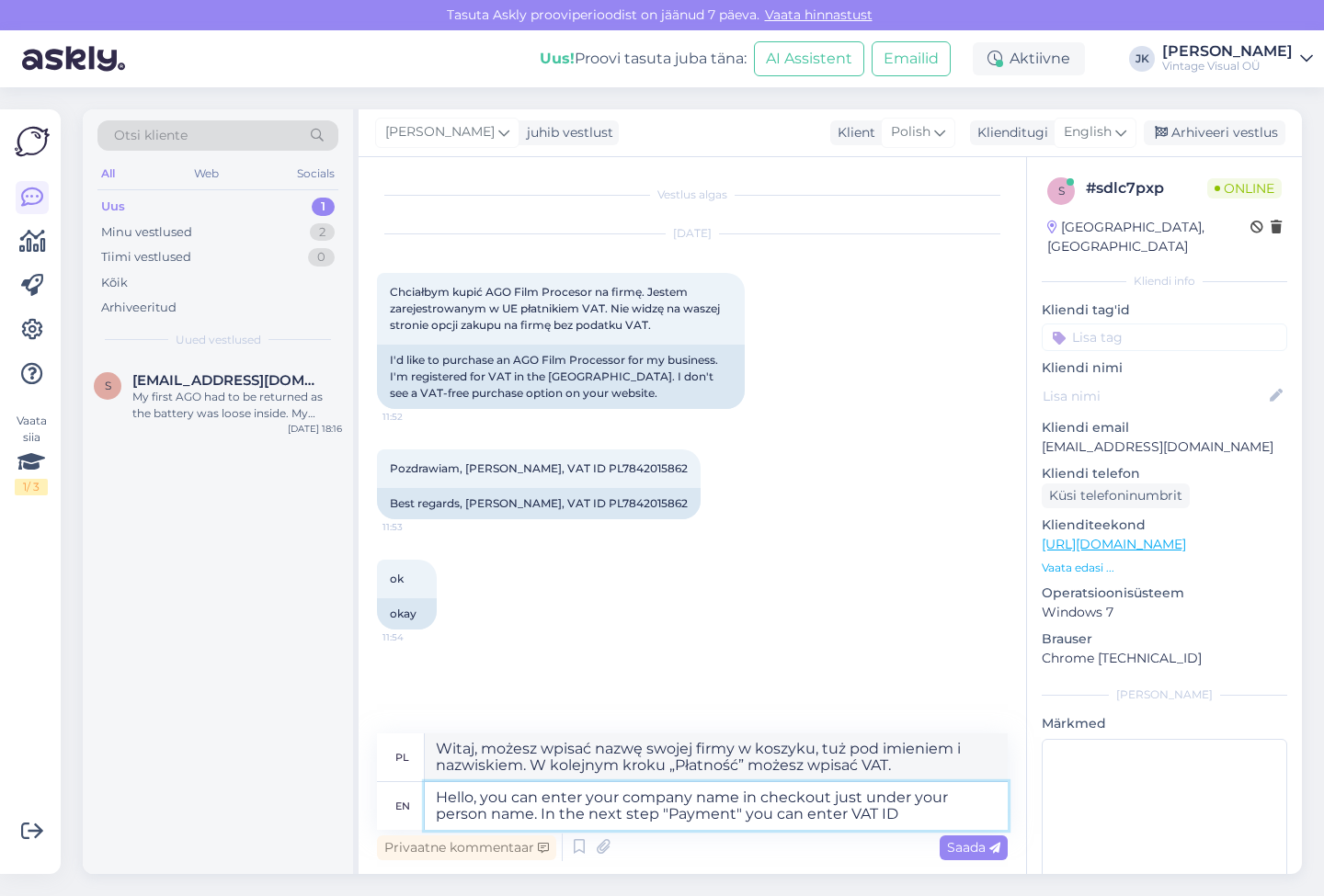
type textarea "Hello, you can enter your company name in checkout just under your person name.…"
type textarea "Witaj, możesz wpisać nazwę swojej firmy w koszyku, tuż pod imieniem i nazwiskie…"
type textarea "Hello, you can enter your company name in checkout just under your person name.…"
type textarea "Witaj, możesz wpisać nazwę swojej firmy w koszyku, tuż pod imieniem i nazwiskie…"
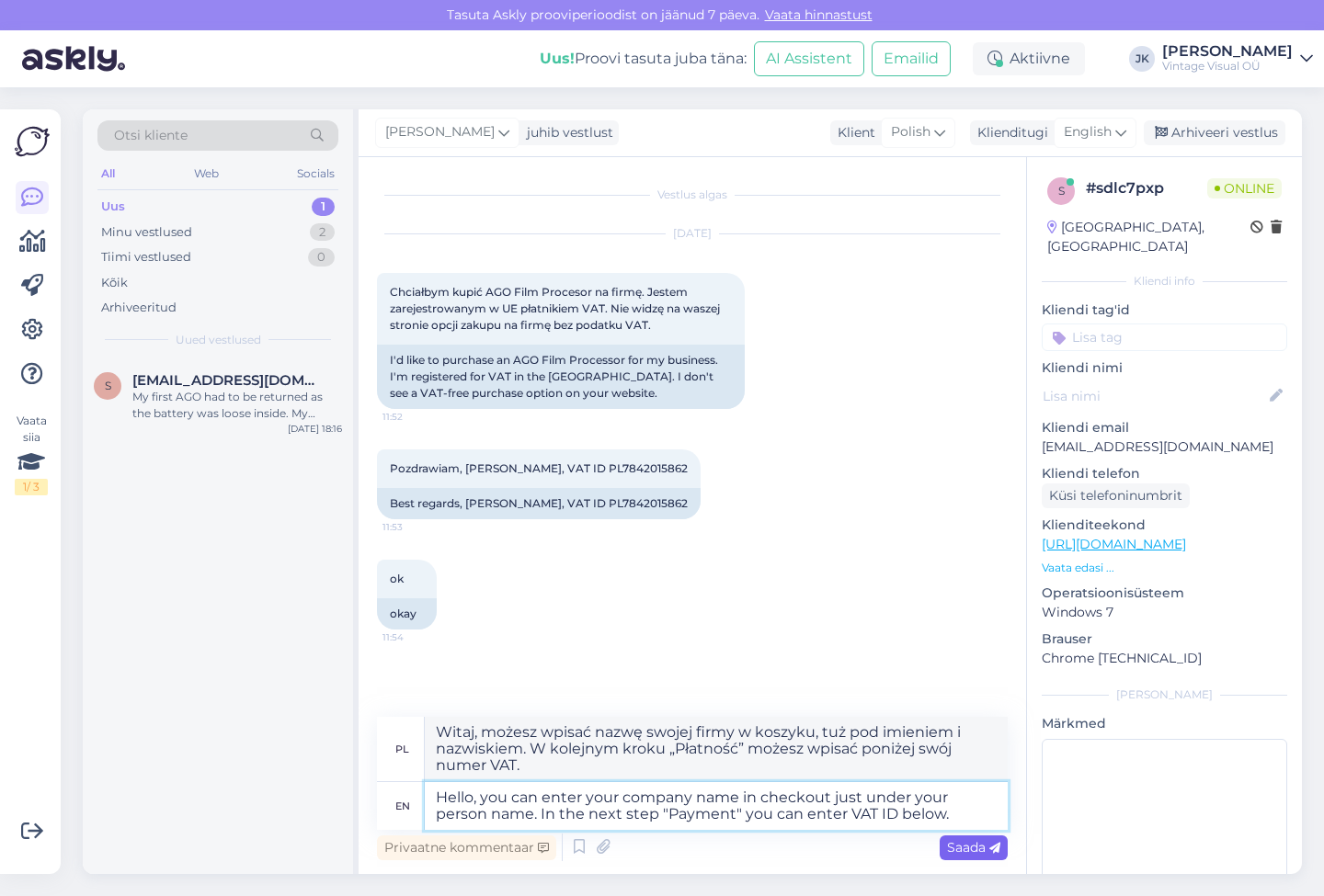
type textarea "Hello, you can enter your company name in checkout just under your person name.…"
click at [980, 848] on span "Saada" at bounding box center [974, 847] width 53 height 16
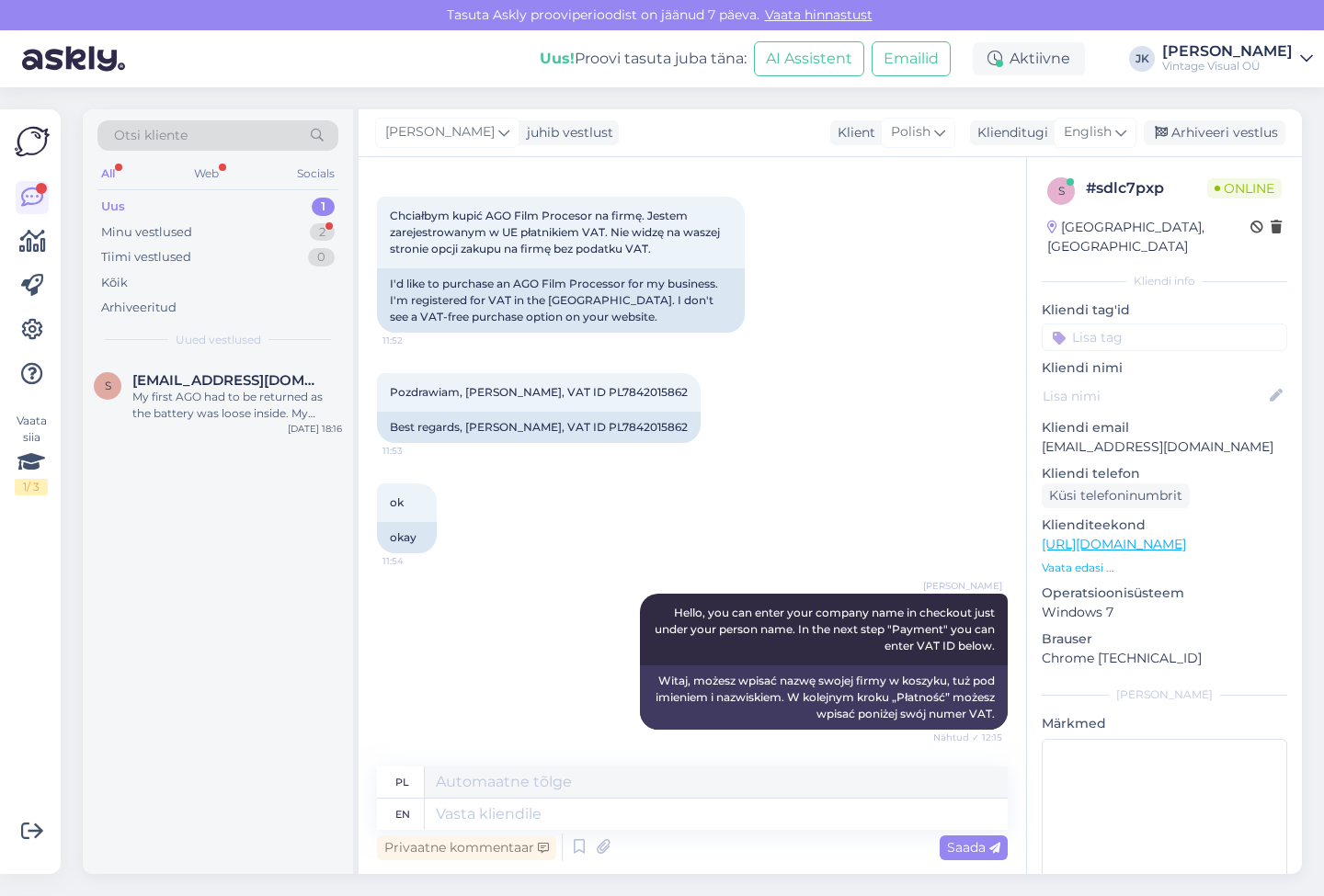
scroll to position [186, 0]
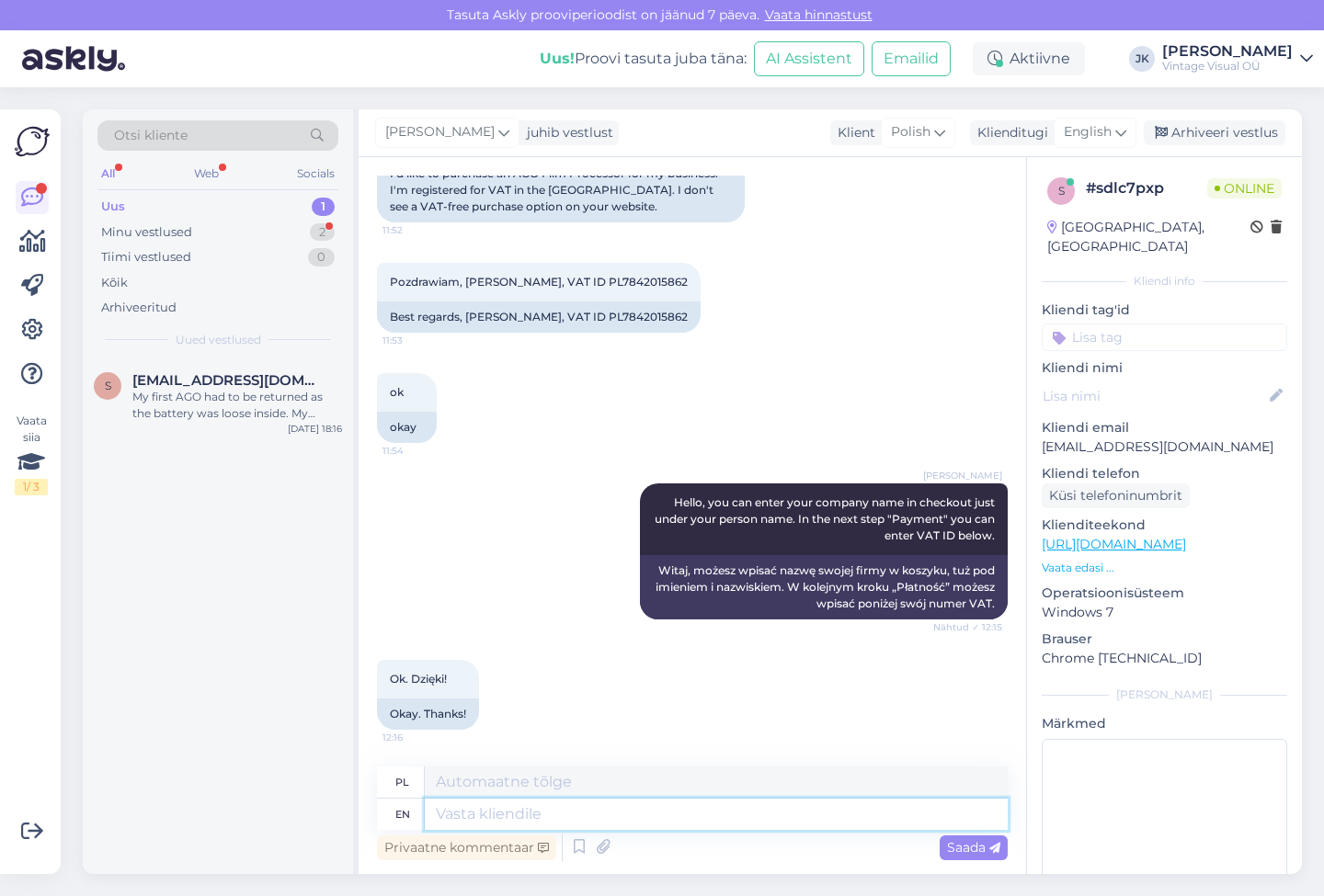
click at [614, 817] on textarea at bounding box center [716, 814] width 583 height 31
type textarea "You're"
type textarea "Jesteś"
type textarea "You're welcome, l"
type textarea "Nie ma za co,"
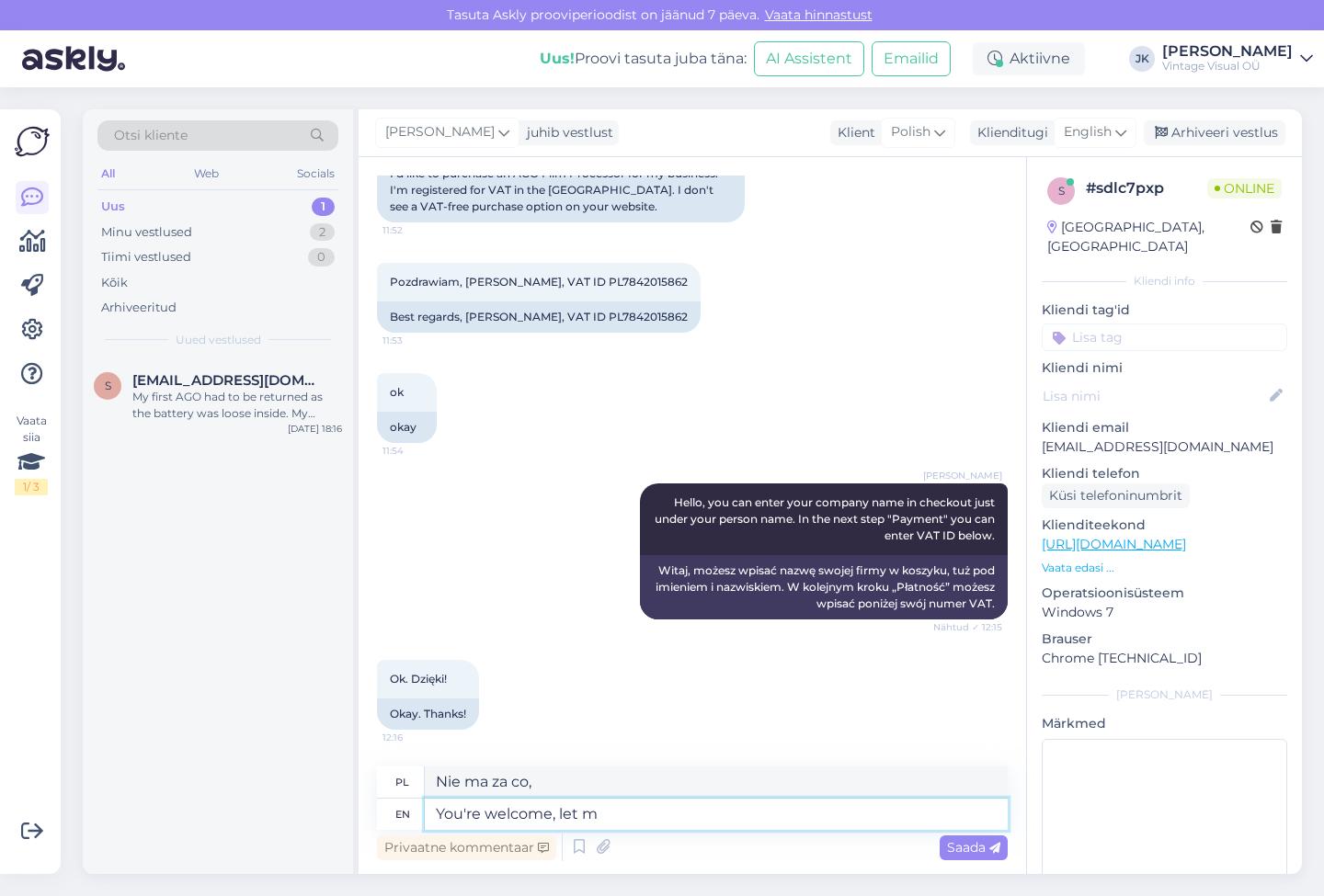
type textarea "You're welcome, let me"
type textarea "Proszę bardzo, pozwól"
type textarea "You're welcome, let me k"
type textarea "Proszę bardzo, pozwól mi"
type textarea "You're welcome, let me know i"
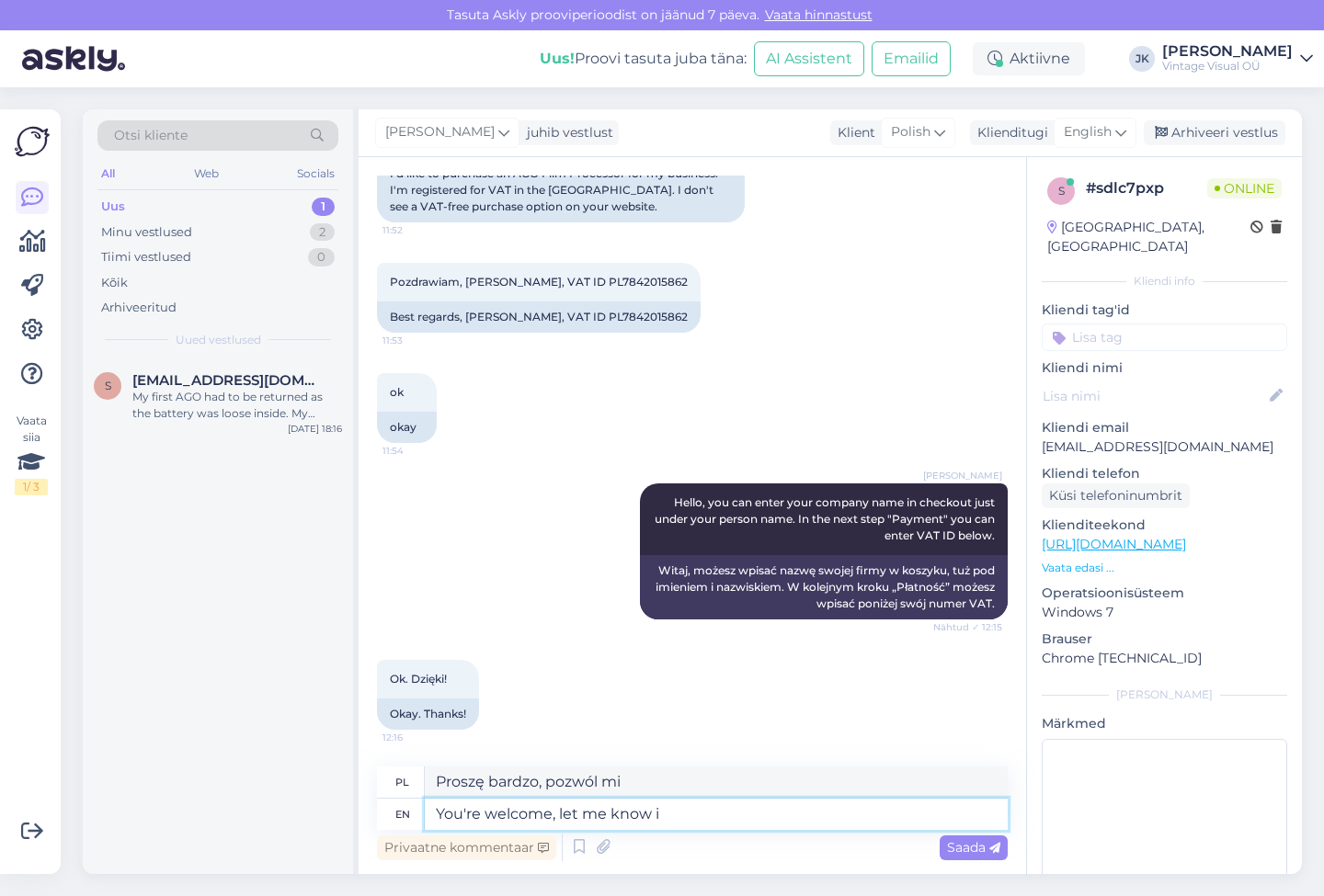
type textarea "Proszę bardzo, daj znać"
type textarea "You're welcome, let me know if"
type textarea "Proszę bardzo, daj znać, jeśli"
type textarea "You're welcome, let me know if it"
type textarea "Proszę bardzo, daj znać, czy to"
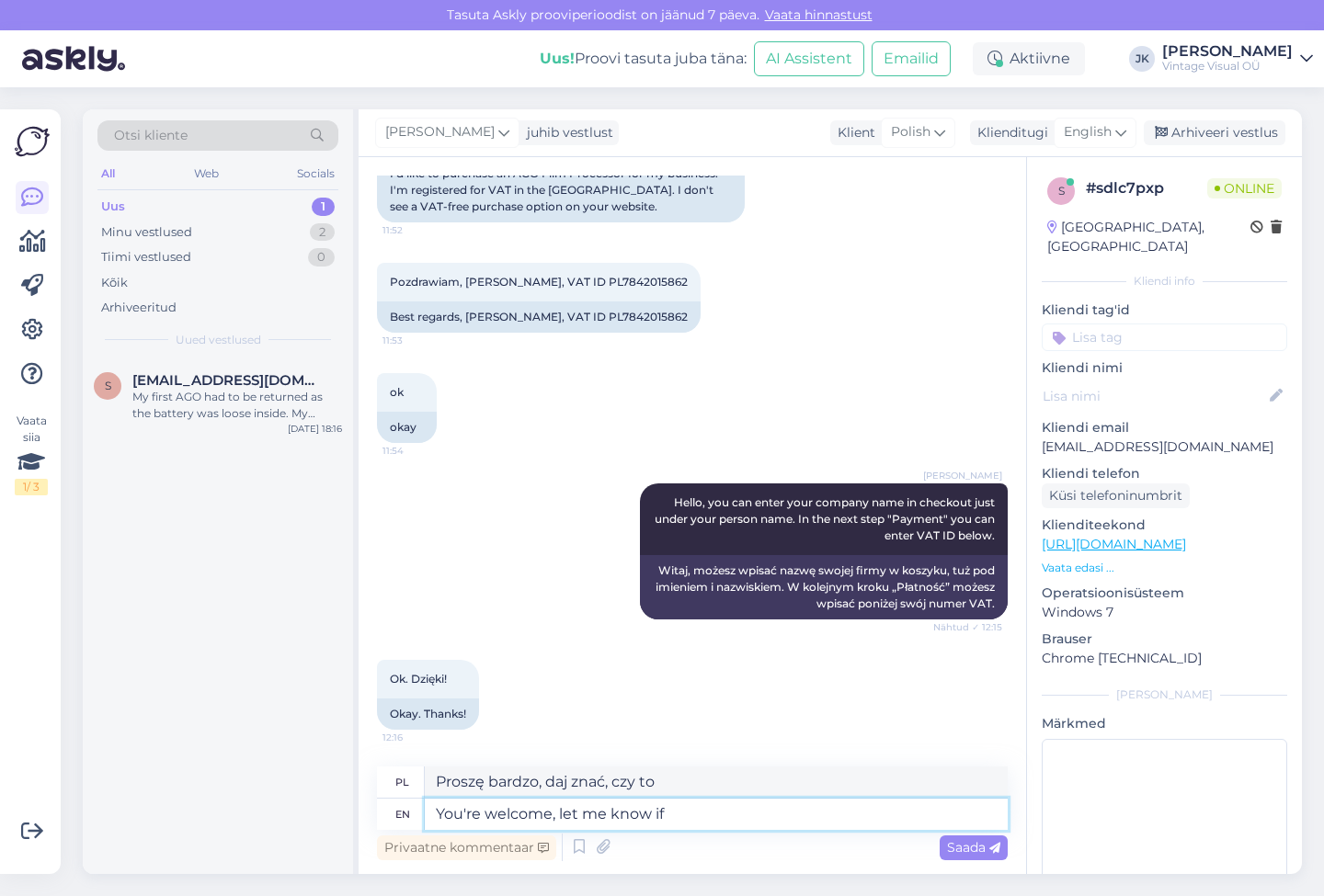
type textarea "You're welcome, let me know if y"
type textarea "Proszę bardzo, daj znać, jeśli"
type textarea "You're welcome, let me know if you n"
type textarea "Proszę bardzo, daj znać, jeśli..."
type textarea "You're welcome, let me know if you need a"
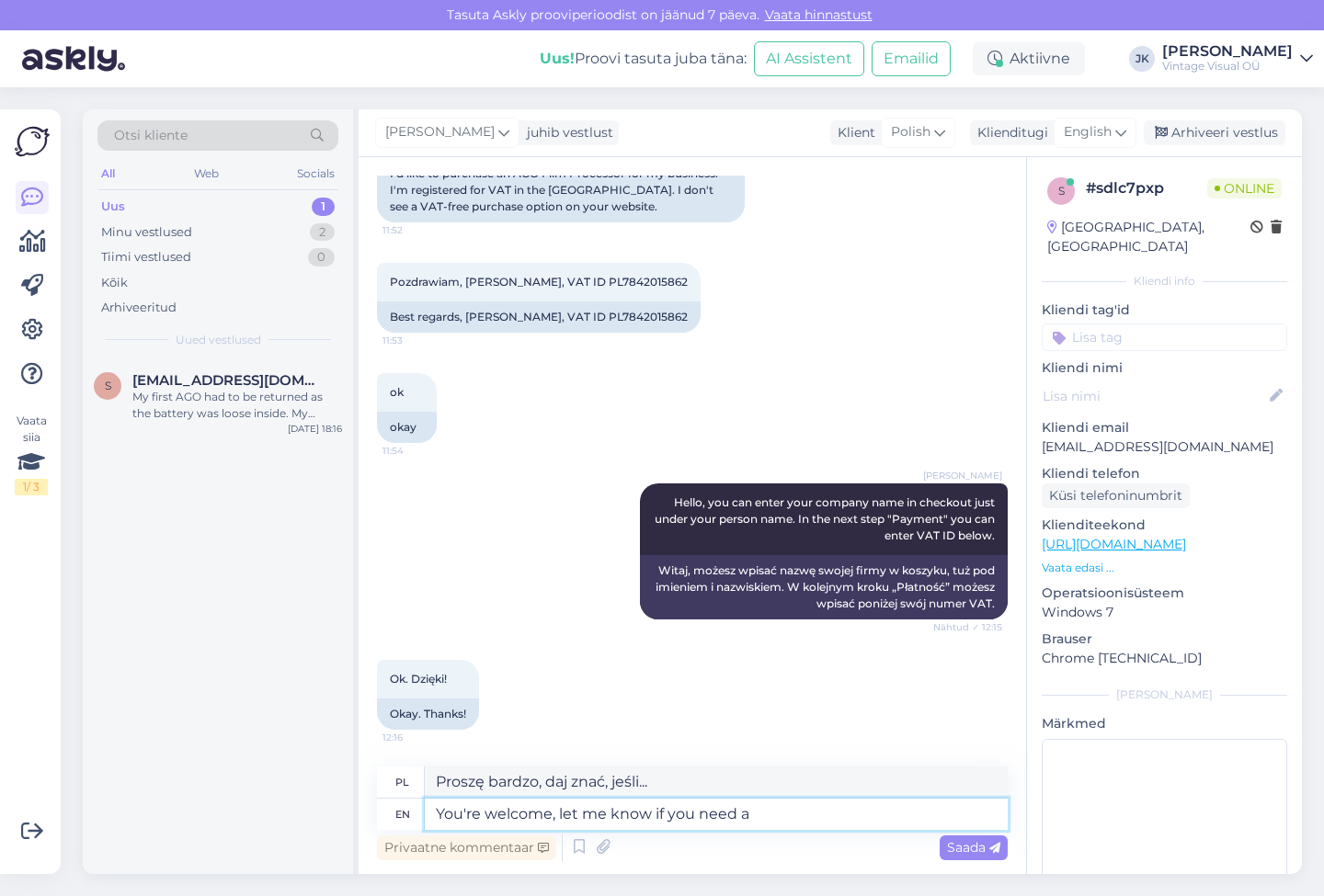
type textarea "Proszę bardzo, daj znać, jeśli potrzebujesz"
type textarea "You're welcome, let me know if you need any mo"
type textarea "Proszę bardzo, daj znać, jeśli czegoś potrzebujesz"
type textarea "You're welcome, let me know if you need any more h"
type textarea "Proszę bardzo, daj znać, jeśli potrzebujesz więcej"
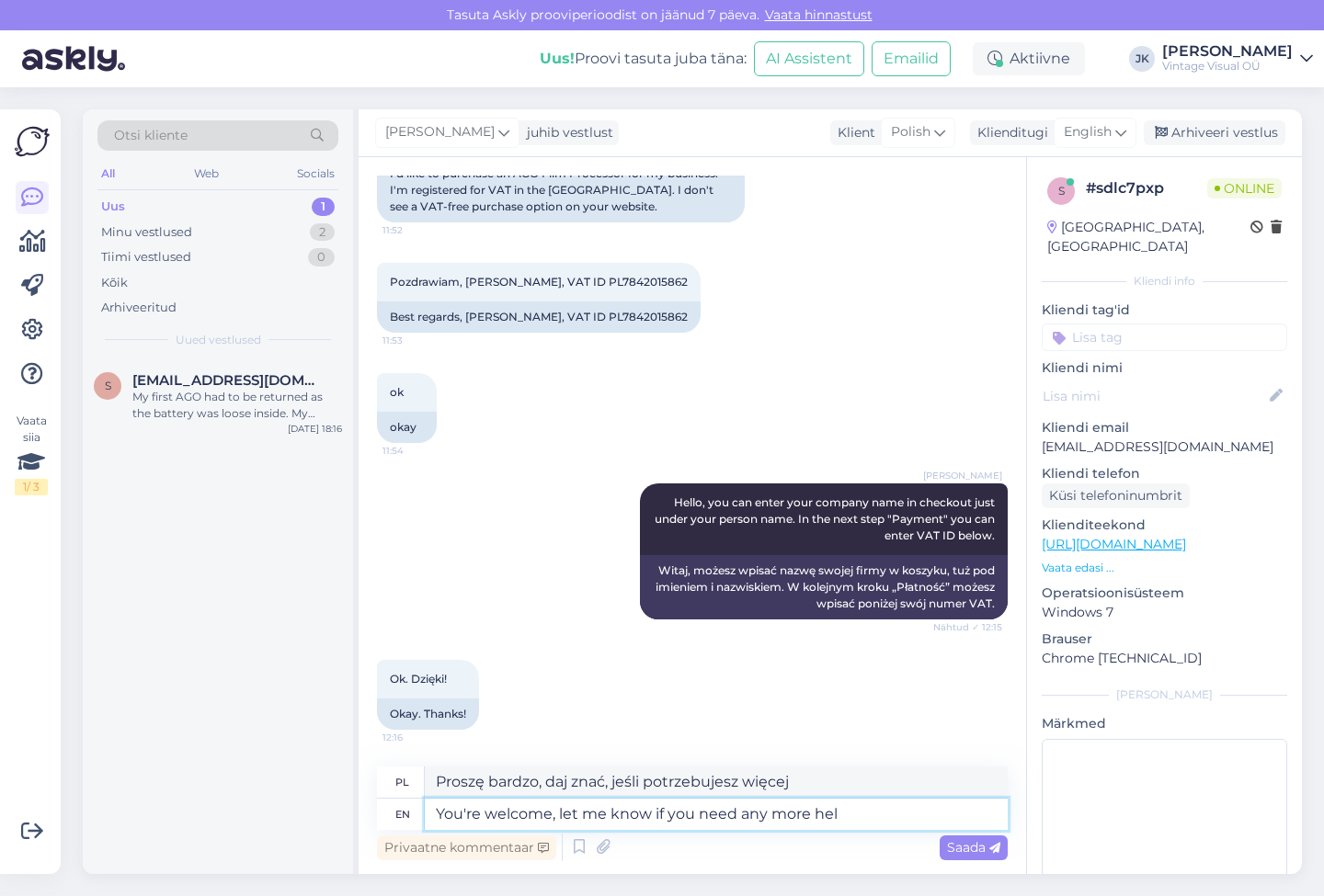
type textarea "You're welcome, let me know if you need any more help"
type textarea "Proszę bardzo, daj znać, jeśli będziesz potrzebować więcej pomocy"
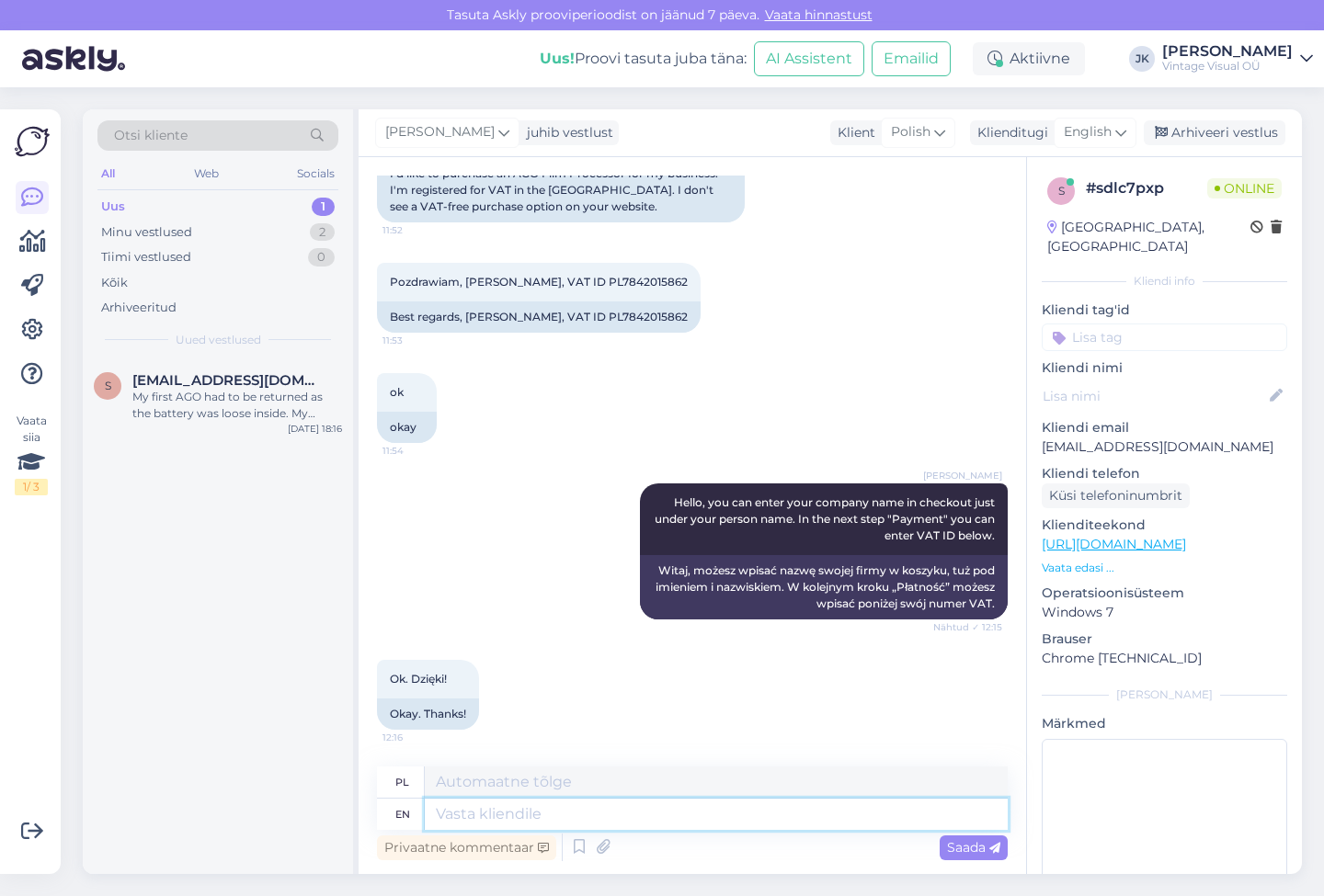
scroll to position [314, 0]
